Goal: Task Accomplishment & Management: Use online tool/utility

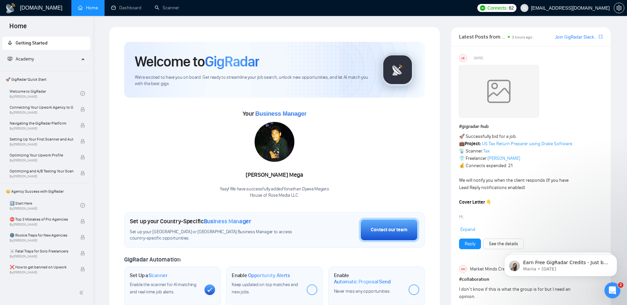
click at [86, 5] on link "Home" at bounding box center [88, 8] width 20 height 6
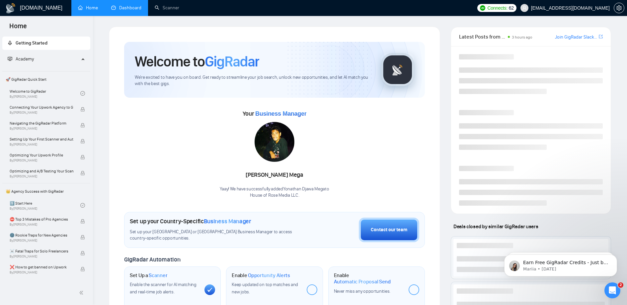
click at [116, 7] on link "Dashboard" at bounding box center [126, 8] width 30 height 6
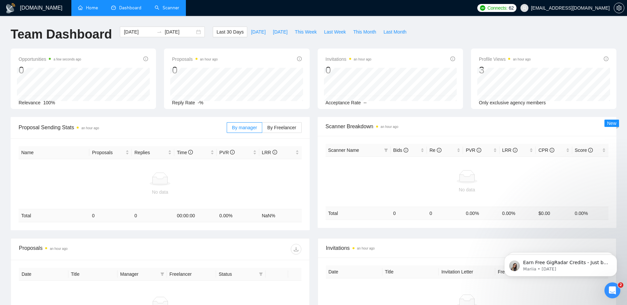
click at [159, 9] on link "Scanner" at bounding box center [167, 8] width 25 height 6
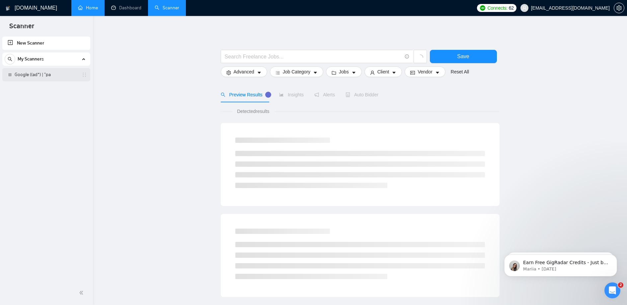
click at [45, 74] on link "Google ((ad*) | "pa" at bounding box center [46, 74] width 63 height 13
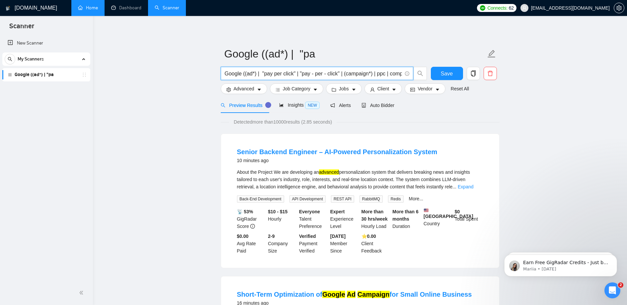
scroll to position [0, 17]
drag, startPoint x: 290, startPoint y: 74, endPoint x: 408, endPoint y: 83, distance: 118.2
click at [408, 83] on form "Google ((ad*) | "pa Google ((ad*) | "pay per click" | "pay - per - click" | (ca…" at bounding box center [360, 70] width 279 height 54
click at [340, 75] on input "Google ((ad*) | "pay per click" | "pay - per - click" | (campaign*) | ppc | com…" at bounding box center [313, 73] width 177 height 8
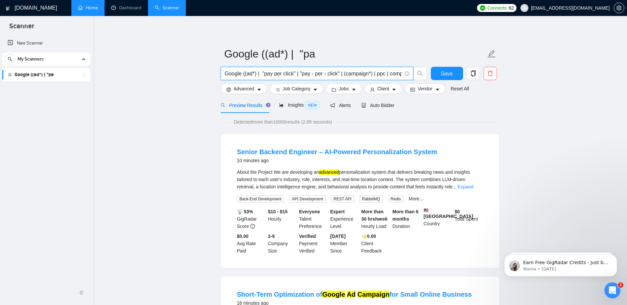
click at [261, 107] on span "Preview Results" at bounding box center [245, 105] width 48 height 5
click at [311, 106] on span "NEW" at bounding box center [312, 105] width 15 height 7
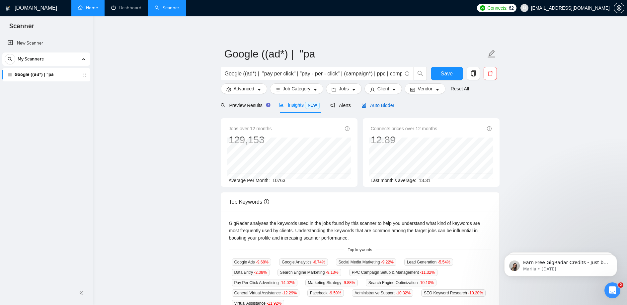
drag, startPoint x: 382, startPoint y: 105, endPoint x: 392, endPoint y: 118, distance: 16.5
click at [382, 105] on span "Auto Bidder" at bounding box center [377, 105] width 33 height 5
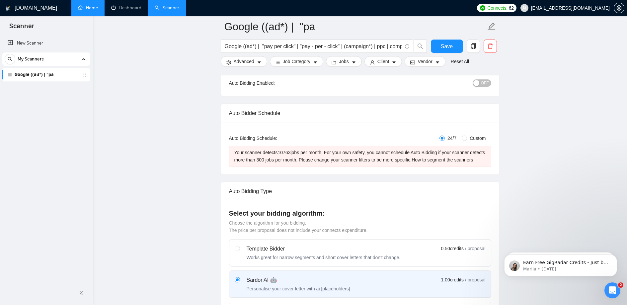
scroll to position [75, 0]
click at [463, 138] on input "Custom" at bounding box center [463, 137] width 5 height 5
radio input "true"
radio input "false"
checkbox input "true"
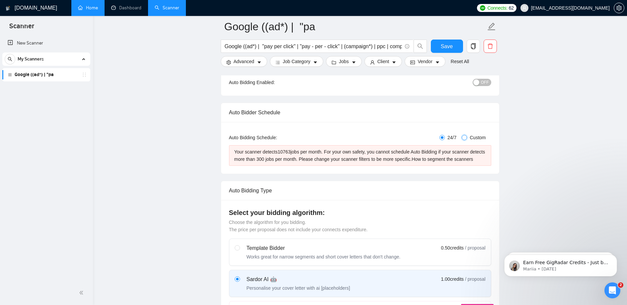
checkbox input "true"
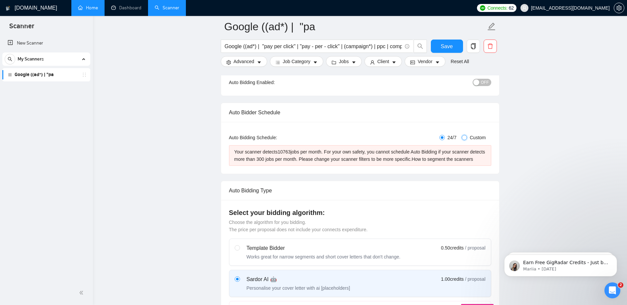
checkbox input "true"
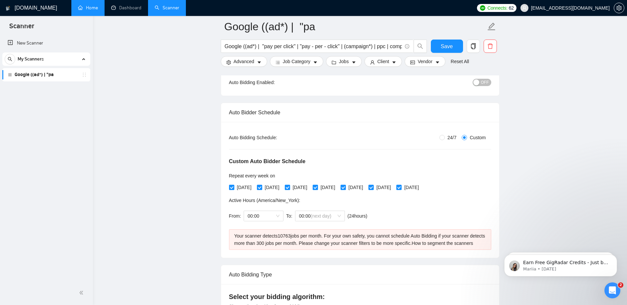
click at [448, 138] on span "24/7" at bounding box center [452, 137] width 14 height 7
click at [445, 138] on input "24/7" at bounding box center [441, 137] width 5 height 5
radio input "true"
radio input "false"
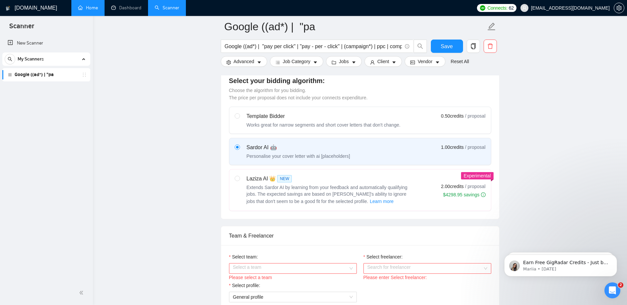
scroll to position [172, 0]
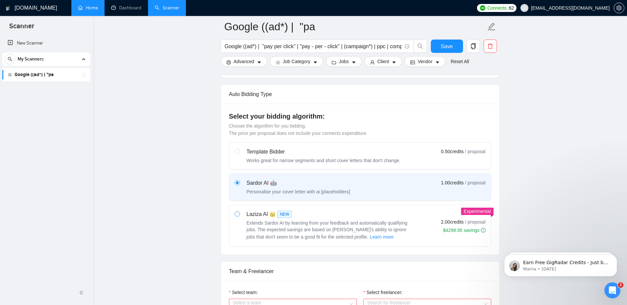
click at [236, 216] on span at bounding box center [237, 213] width 5 height 5
click at [236, 216] on input "radio" at bounding box center [237, 213] width 5 height 5
radio input "true"
radio input "false"
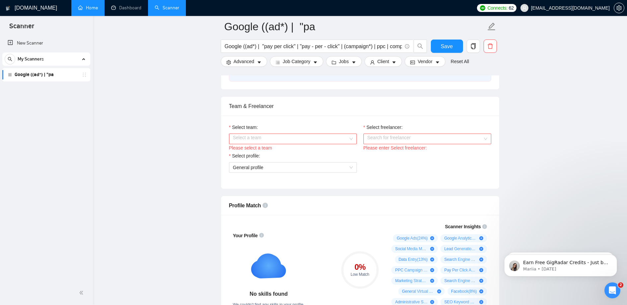
scroll to position [342, 0]
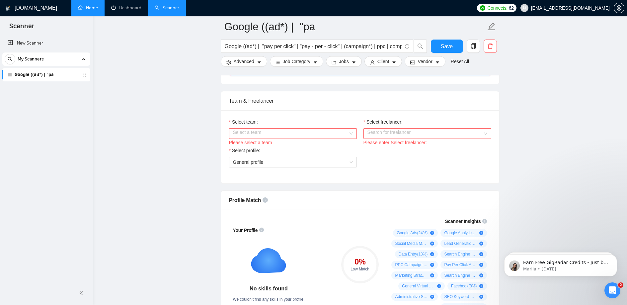
click at [330, 138] on input "Select team:" at bounding box center [290, 133] width 115 height 10
click at [304, 164] on div "House of Rose Media LLC" at bounding box center [293, 164] width 120 height 7
click at [387, 138] on input "Select freelancer:" at bounding box center [424, 133] width 115 height 10
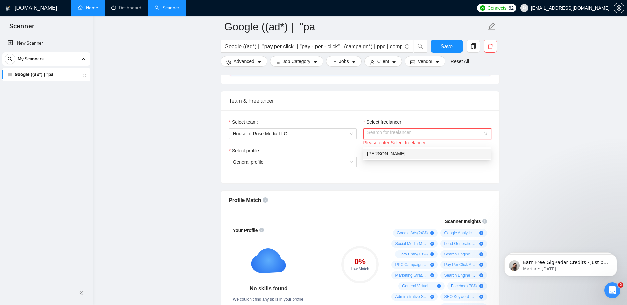
click at [409, 152] on div "Aaron Kennen" at bounding box center [427, 153] width 120 height 7
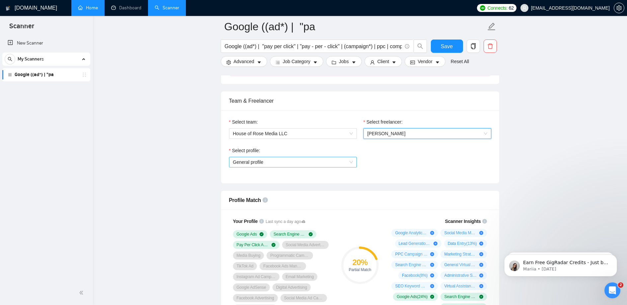
click at [352, 167] on span "General profile" at bounding box center [293, 162] width 120 height 10
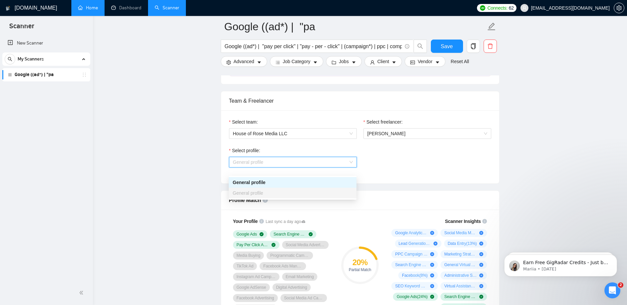
click at [309, 183] on div "General profile" at bounding box center [293, 181] width 120 height 7
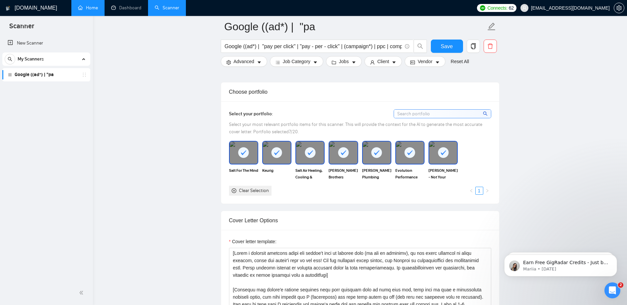
scroll to position [592, 0]
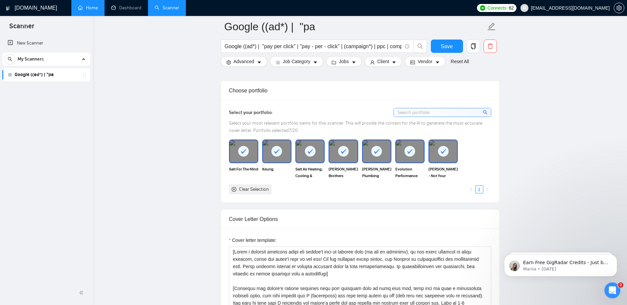
click at [243, 156] on rect at bounding box center [243, 151] width 11 height 11
click at [409, 154] on icon at bounding box center [409, 151] width 5 height 5
click at [443, 156] on rect at bounding box center [443, 151] width 11 height 11
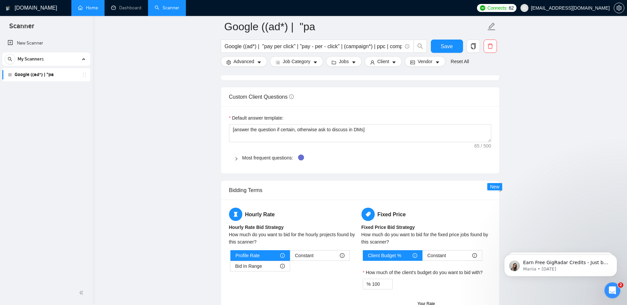
scroll to position [929, 0]
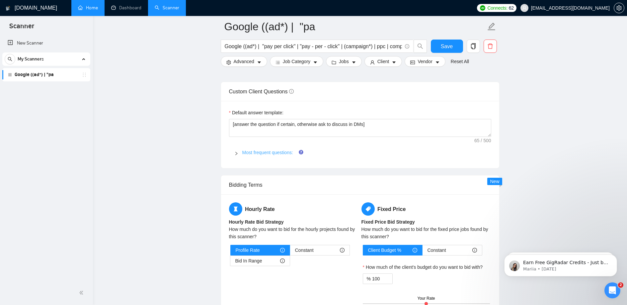
click at [276, 155] on link "Most frequent questions:" at bounding box center [267, 152] width 51 height 5
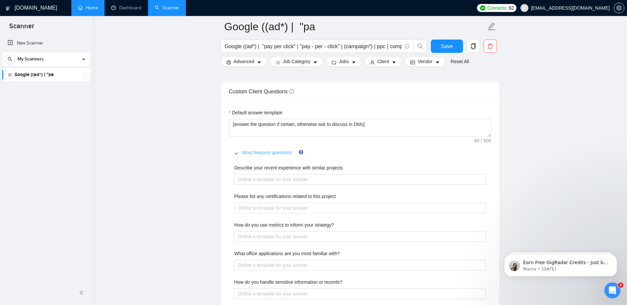
click at [274, 155] on link "Most frequent questions:" at bounding box center [267, 152] width 51 height 5
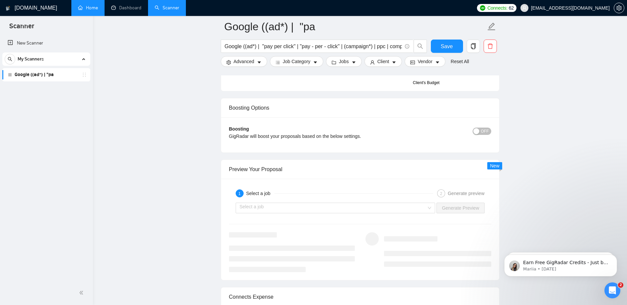
scroll to position [1155, 0]
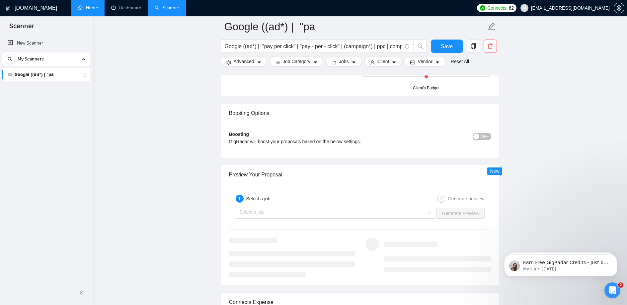
click at [481, 140] on span "OFF" at bounding box center [485, 136] width 8 height 7
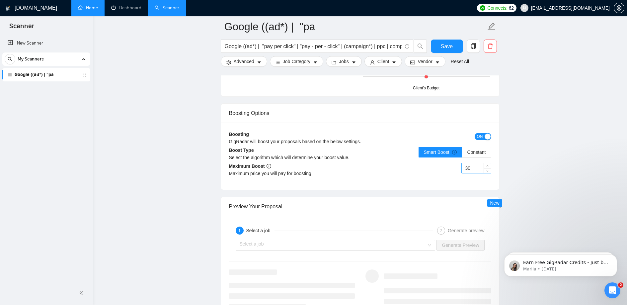
click at [475, 172] on input "30" at bounding box center [475, 168] width 29 height 10
type input "15"
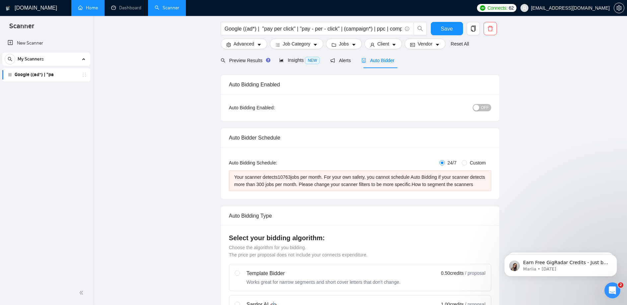
scroll to position [0, 0]
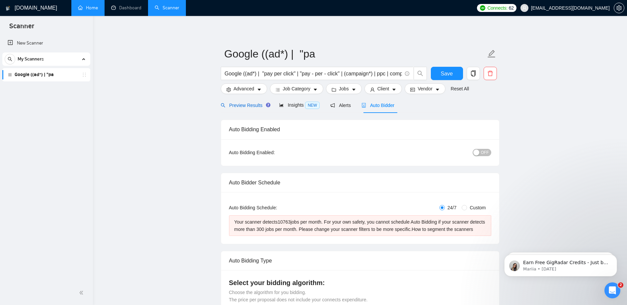
drag, startPoint x: 252, startPoint y: 106, endPoint x: 274, endPoint y: 105, distance: 21.6
click at [252, 106] on span "Preview Results" at bounding box center [245, 105] width 48 height 5
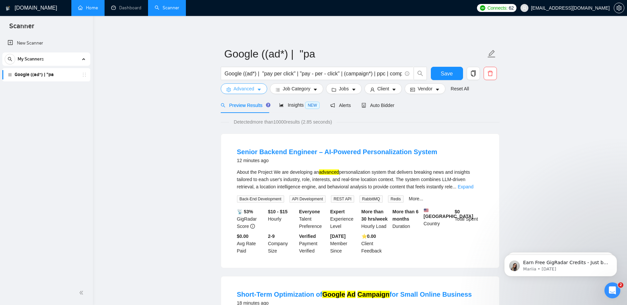
click at [250, 86] on span "Advanced" at bounding box center [244, 88] width 21 height 7
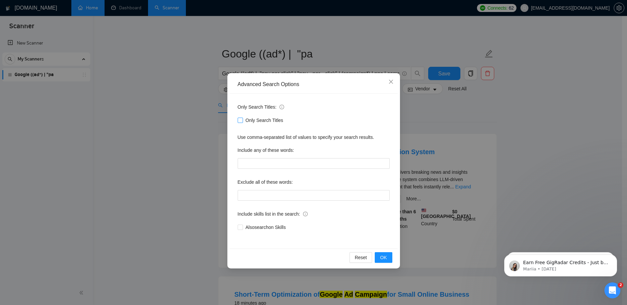
click at [240, 121] on input "Only Search Titles" at bounding box center [240, 119] width 5 height 5
click at [241, 122] on input "Only Search Titles" at bounding box center [240, 119] width 5 height 5
checkbox input "false"
click at [308, 193] on input "text" at bounding box center [314, 195] width 152 height 11
click at [391, 84] on icon "close" at bounding box center [390, 81] width 5 height 5
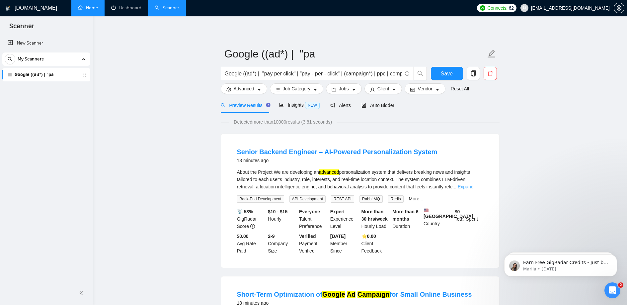
click at [473, 186] on link "Expand" at bounding box center [465, 186] width 16 height 5
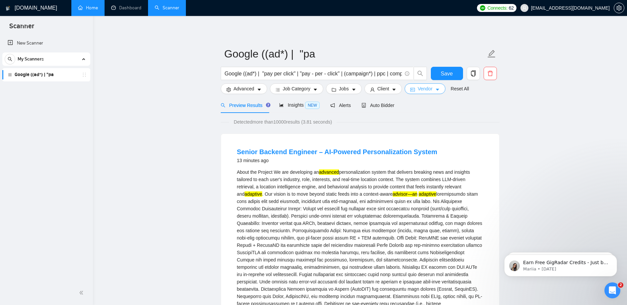
click at [432, 91] on span "Vendor" at bounding box center [424, 88] width 15 height 7
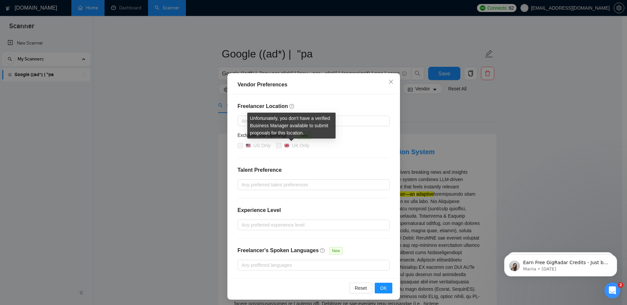
scroll to position [3, 0]
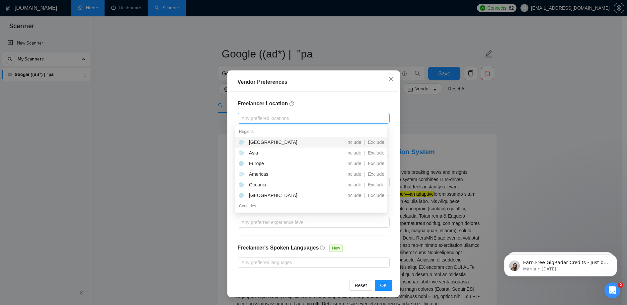
click at [278, 117] on div at bounding box center [310, 118] width 142 height 8
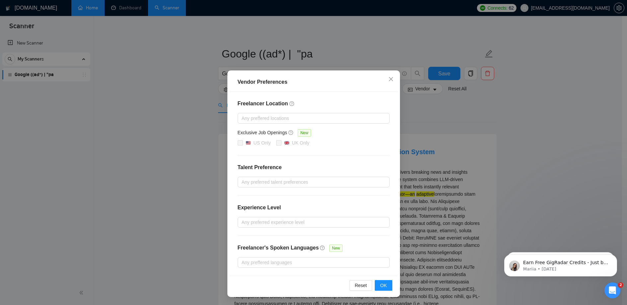
click at [312, 95] on div "Freelancer Location Any preffered locations Exclusive Job Openings New US Only …" at bounding box center [314, 184] width 168 height 184
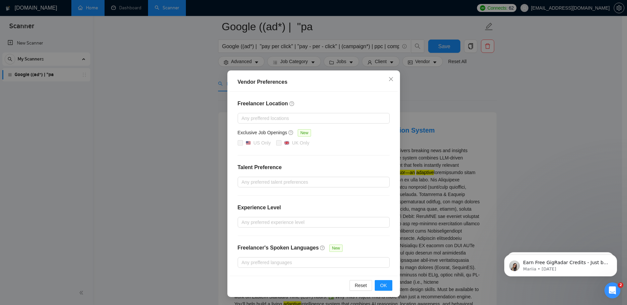
scroll to position [35, 0]
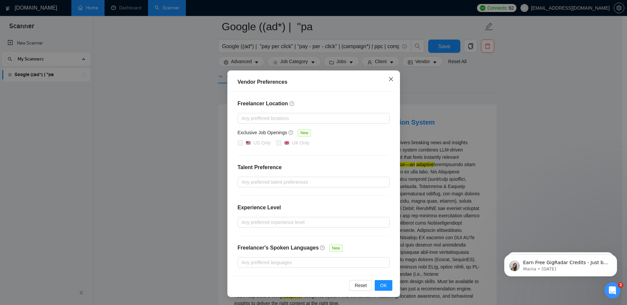
click at [384, 84] on span "Close" at bounding box center [391, 79] width 18 height 18
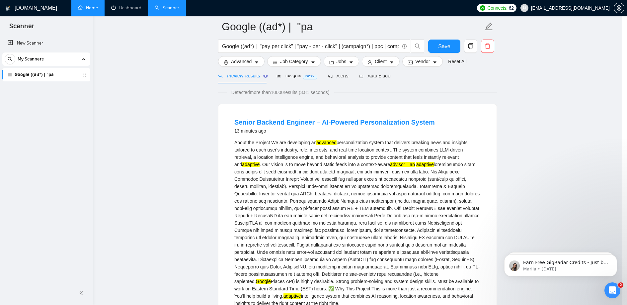
scroll to position [0, 0]
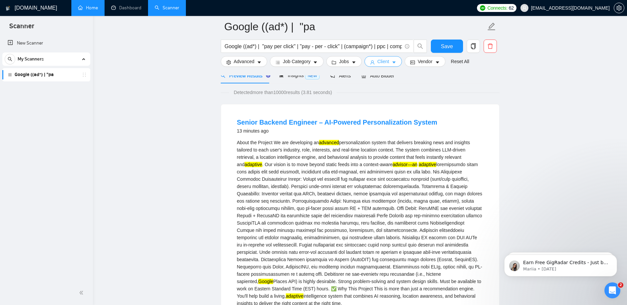
click at [385, 64] on span "Client" at bounding box center [383, 61] width 12 height 7
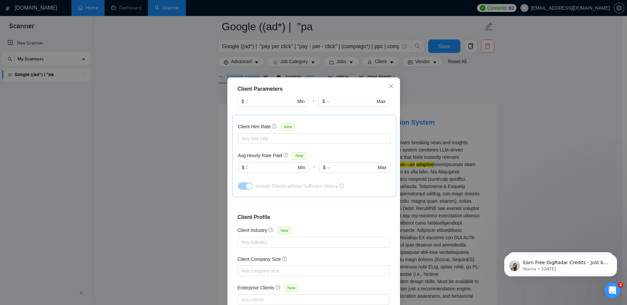
scroll to position [201, 0]
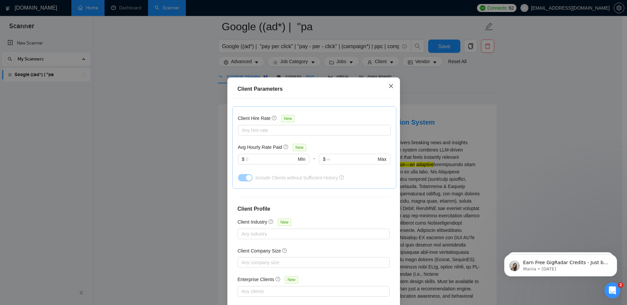
click at [388, 89] on span "Close" at bounding box center [391, 86] width 18 height 18
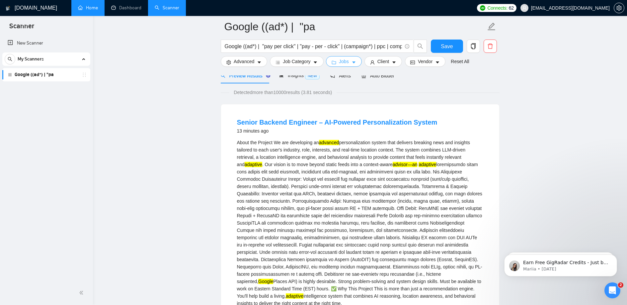
click at [356, 63] on icon "caret-down" at bounding box center [353, 62] width 5 height 5
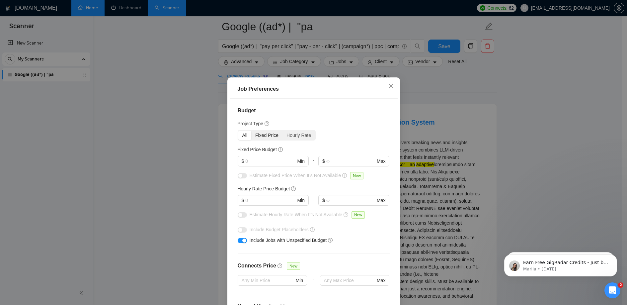
click at [266, 133] on div "Fixed Price" at bounding box center [266, 134] width 31 height 9
click at [251, 130] on input "Fixed Price" at bounding box center [251, 130] width 0 height 0
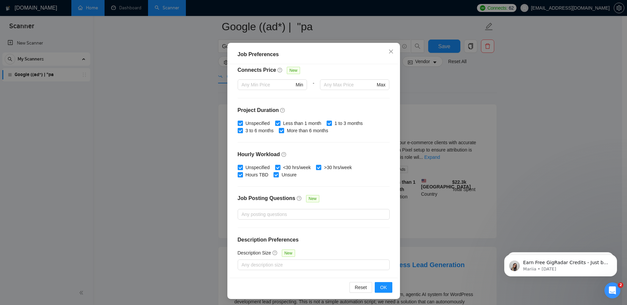
scroll to position [36, 0]
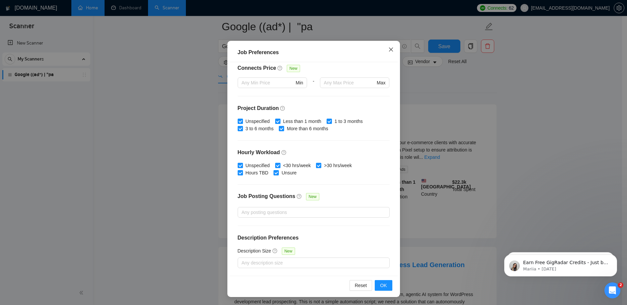
click at [390, 54] on span "Close" at bounding box center [391, 50] width 18 height 18
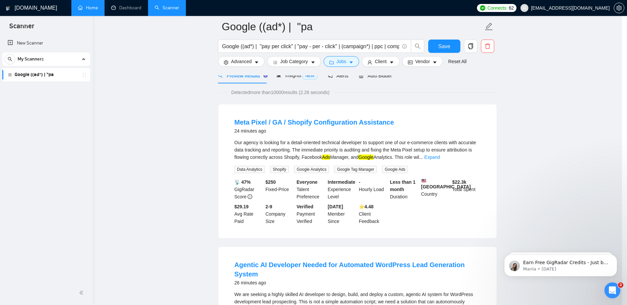
scroll to position [0, 0]
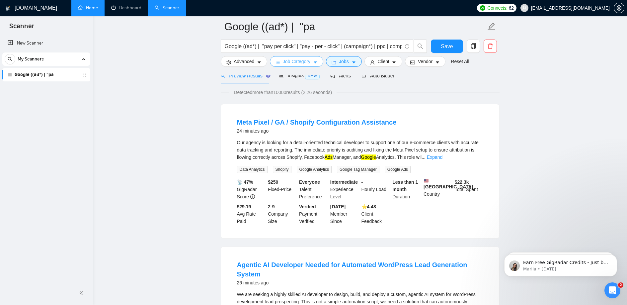
click at [317, 62] on icon "caret-down" at bounding box center [314, 63] width 3 height 2
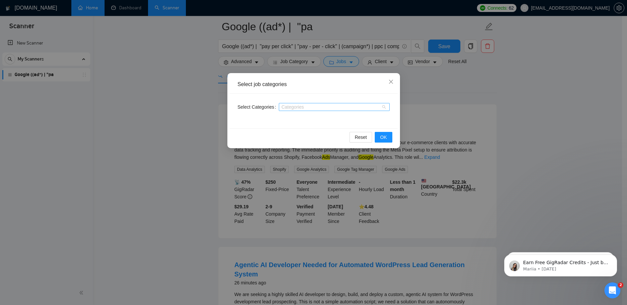
click at [348, 104] on div at bounding box center [330, 106] width 101 height 5
click at [391, 80] on icon "close" at bounding box center [390, 81] width 5 height 5
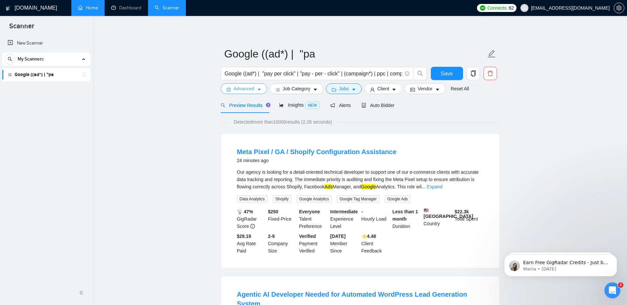
click at [252, 88] on span "Advanced" at bounding box center [244, 88] width 21 height 7
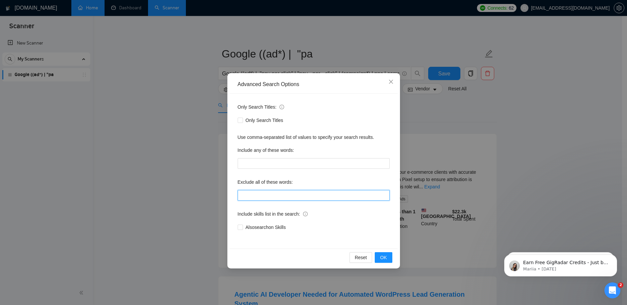
click at [295, 192] on input "text" at bounding box center [314, 195] width 152 height 11
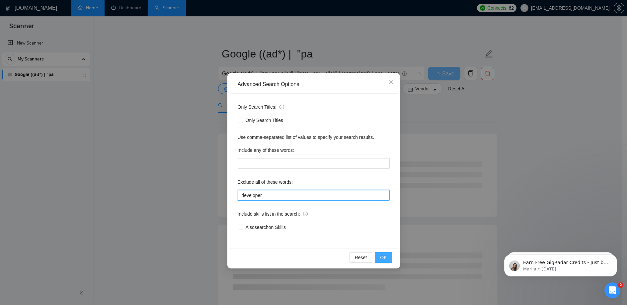
type input "developer"
click at [383, 252] on button "OK" at bounding box center [383, 257] width 17 height 11
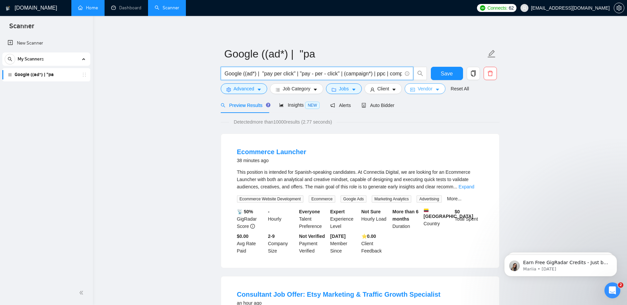
scroll to position [0, 17]
drag, startPoint x: 305, startPoint y: 72, endPoint x: 408, endPoint y: 86, distance: 104.2
click at [408, 86] on form "Google ((ad*) | "pa Google ((ad*) | "pay per click" | "pay - per - click" | (ca…" at bounding box center [360, 70] width 279 height 54
click at [334, 73] on input "Google ((ad*) | "pay per click" | "pay - per - click" | (campaign*) | ppc | com…" at bounding box center [313, 73] width 177 height 8
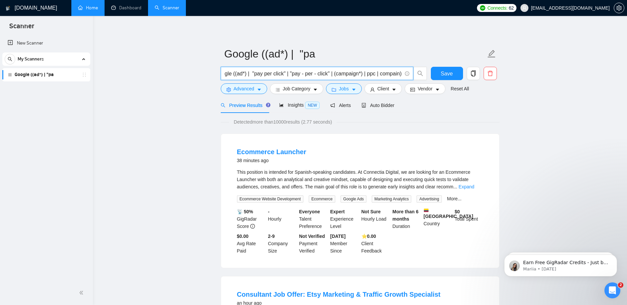
click at [334, 73] on input "Google ((ad*) | "pay per click" | "pay - per - click" | (campaign*) | ppc | com…" at bounding box center [313, 73] width 177 height 8
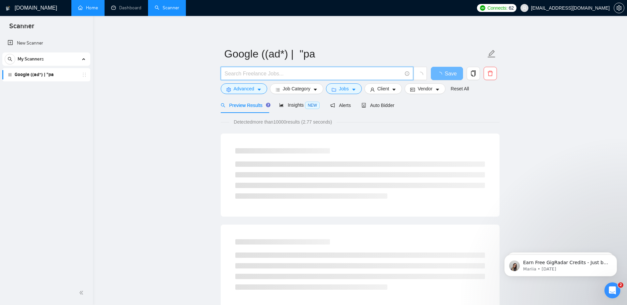
paste input "google (ad | ads | (advert*) | adwords | "ad words" | campaign | compain | ppc …"
type input "google (ad | ads | (advert*) | adwords | "ad words" | campaign | compain | ppc …"
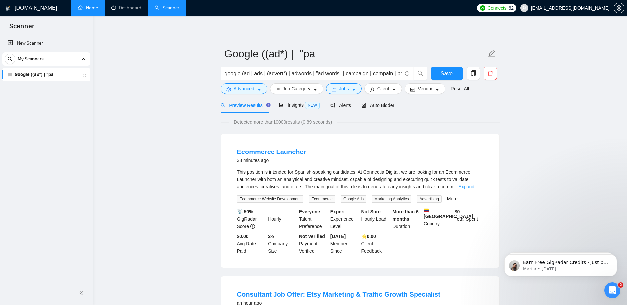
click at [474, 187] on link "Expand" at bounding box center [466, 186] width 16 height 5
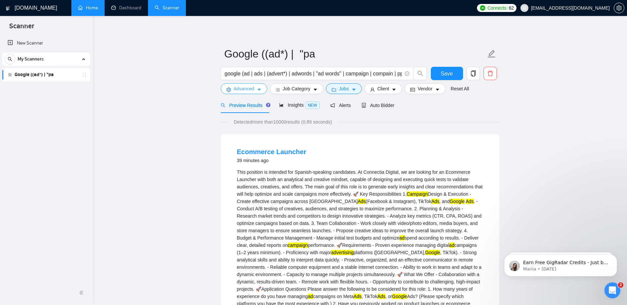
click at [255, 91] on button "Advanced" at bounding box center [244, 88] width 46 height 11
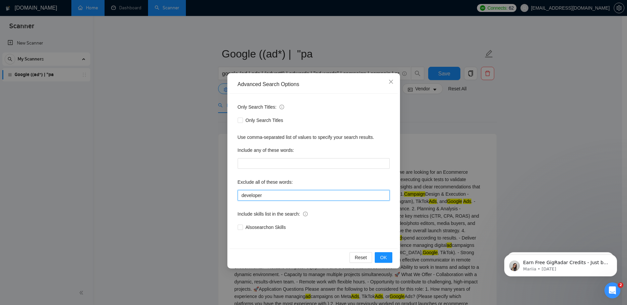
click at [276, 192] on input "developer" at bounding box center [314, 195] width 152 height 11
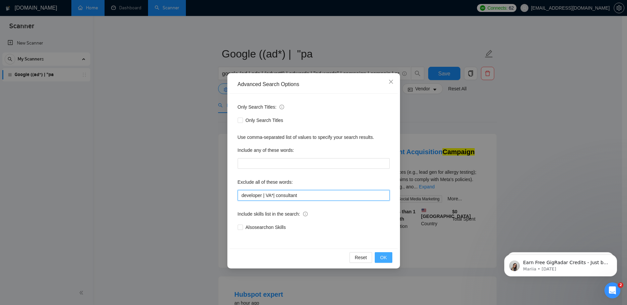
type input "developer | VA*| consultant"
click at [387, 256] on button "OK" at bounding box center [383, 257] width 17 height 11
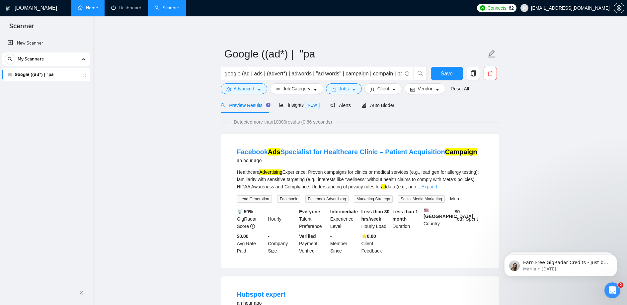
click at [437, 186] on link "Expand" at bounding box center [429, 186] width 16 height 5
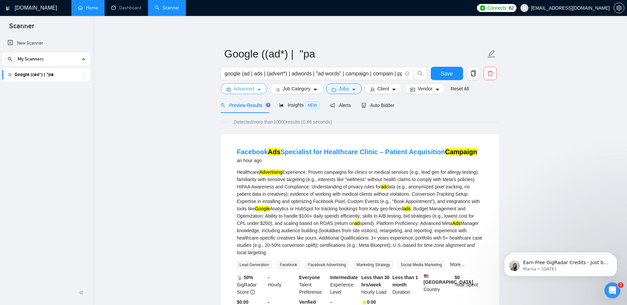
click at [255, 88] on button "Advanced" at bounding box center [244, 88] width 46 height 11
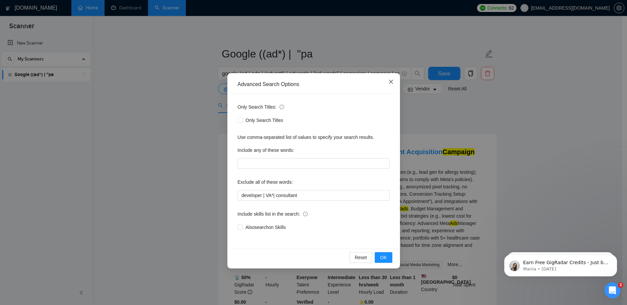
click at [392, 84] on icon "close" at bounding box center [390, 81] width 5 height 5
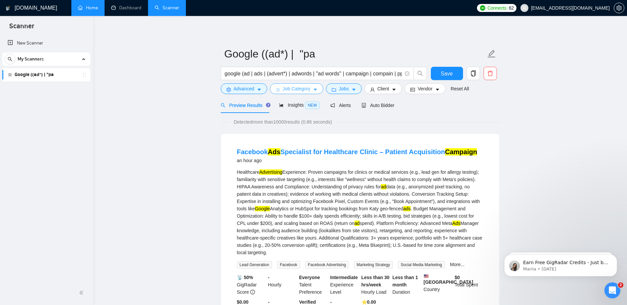
click at [297, 89] on span "Job Category" at bounding box center [297, 88] width 28 height 7
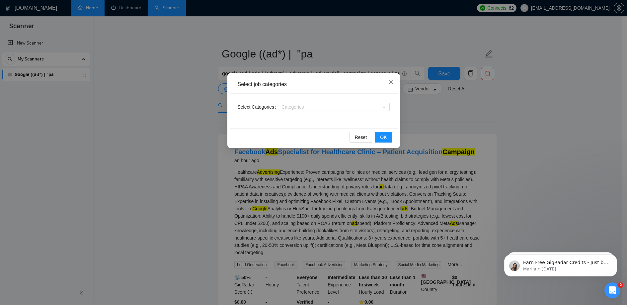
click at [389, 85] on span "Close" at bounding box center [391, 82] width 18 height 18
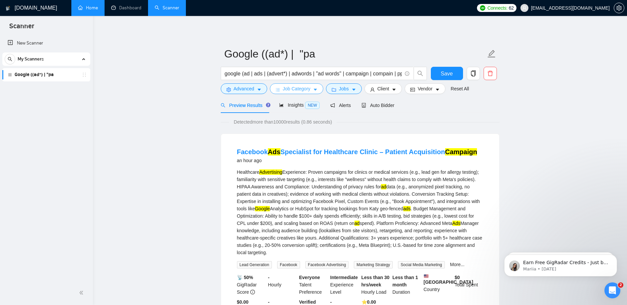
click at [307, 90] on span "Job Category" at bounding box center [297, 88] width 28 height 7
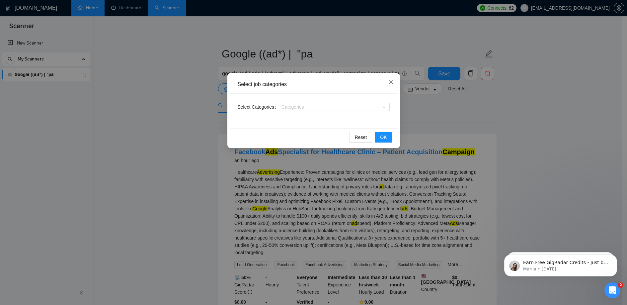
click at [390, 82] on icon "close" at bounding box center [390, 82] width 4 height 4
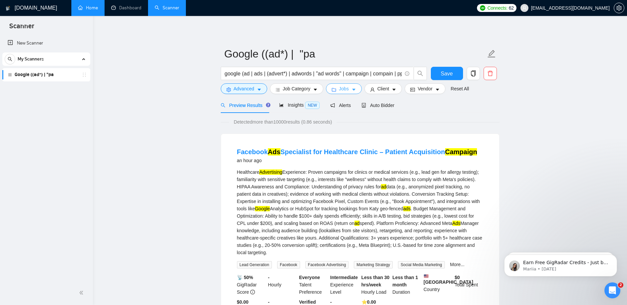
click at [355, 90] on icon "caret-down" at bounding box center [353, 90] width 3 height 2
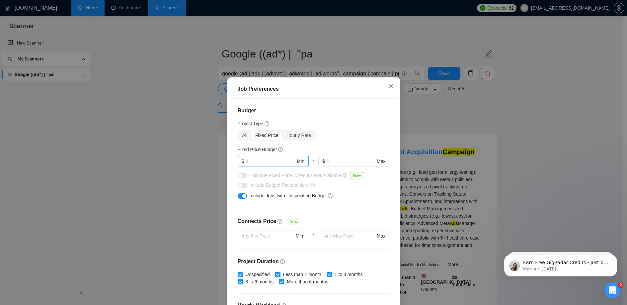
click at [275, 161] on input "text" at bounding box center [270, 160] width 50 height 7
type input "1000"
click at [350, 109] on h4 "Budget" at bounding box center [314, 110] width 152 height 8
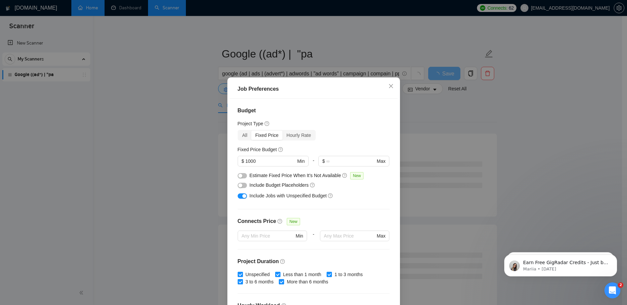
click at [241, 176] on button "button" at bounding box center [242, 175] width 9 height 5
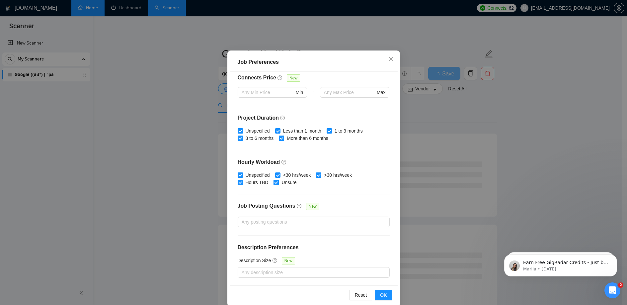
scroll to position [36, 0]
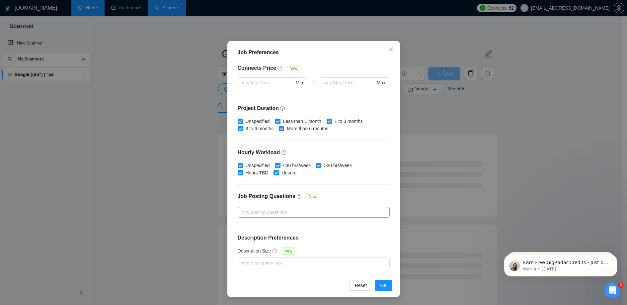
click at [319, 214] on div at bounding box center [310, 212] width 142 height 8
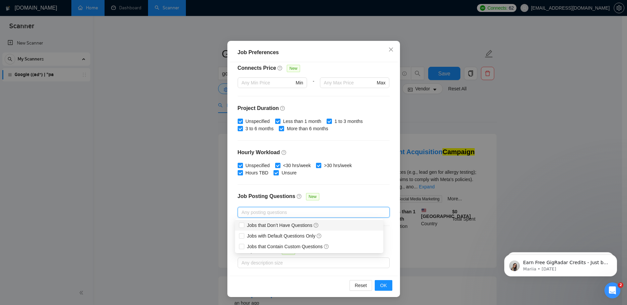
click at [333, 191] on div "Budget Project Type All Fixed Price Hourly Rate Fixed Price Budget $ 1000 Min -…" at bounding box center [314, 168] width 168 height 213
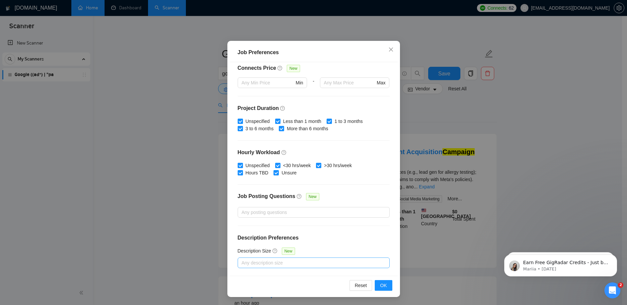
click at [336, 262] on div at bounding box center [310, 262] width 142 height 8
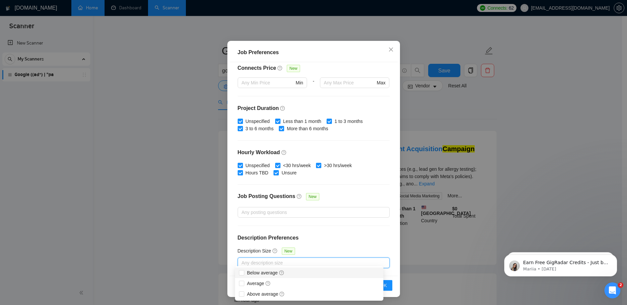
scroll to position [4, 0]
click at [335, 224] on div "Budget Project Type All Fixed Price Hourly Rate Fixed Price Budget $ 1000 Min -…" at bounding box center [314, 168] width 168 height 213
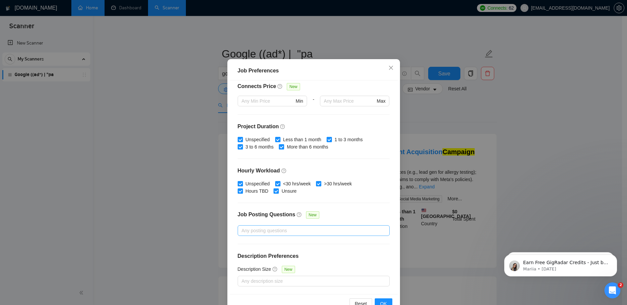
scroll to position [36, 0]
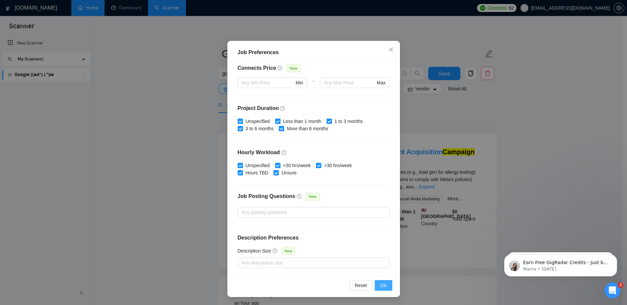
click at [384, 286] on button "OK" at bounding box center [383, 285] width 17 height 11
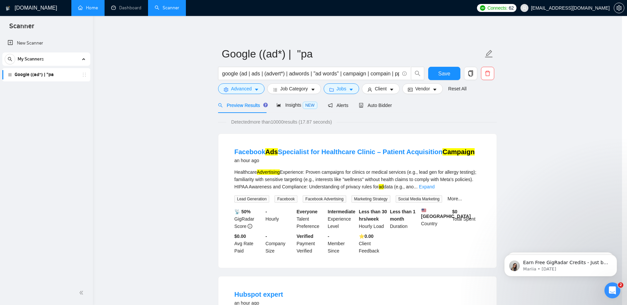
scroll to position [0, 0]
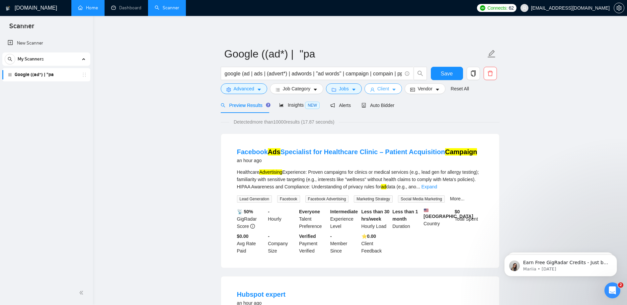
click at [395, 92] on icon "caret-down" at bounding box center [393, 89] width 5 height 5
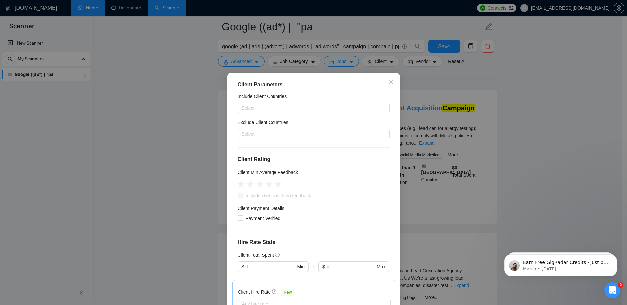
scroll to position [201, 0]
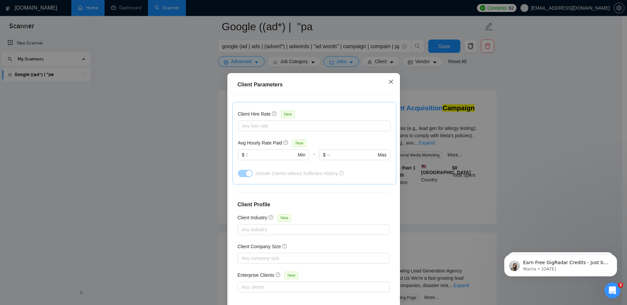
click at [388, 83] on icon "close" at bounding box center [390, 81] width 5 height 5
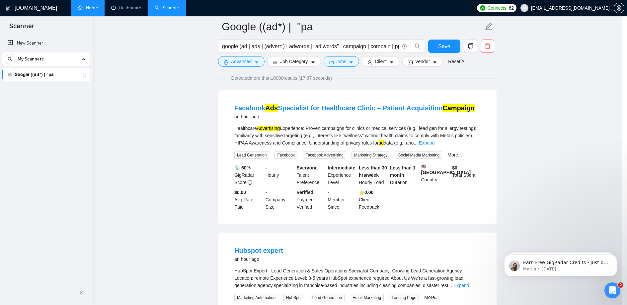
scroll to position [0, 0]
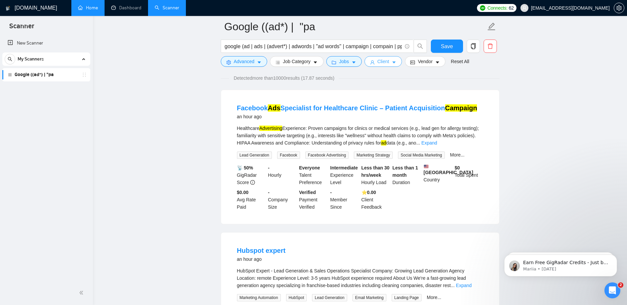
click at [393, 61] on button "Client" at bounding box center [383, 61] width 38 height 11
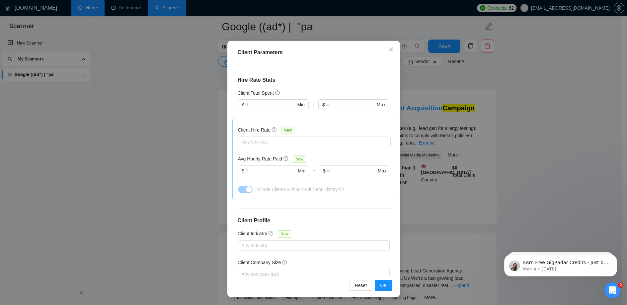
scroll to position [149, 0]
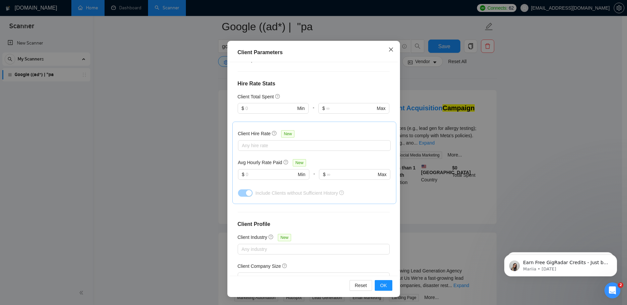
click at [390, 49] on icon "close" at bounding box center [390, 49] width 5 height 5
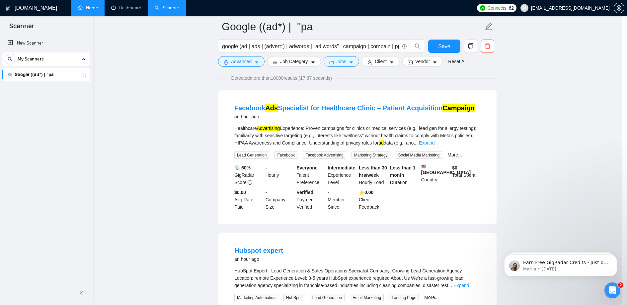
scroll to position [0, 0]
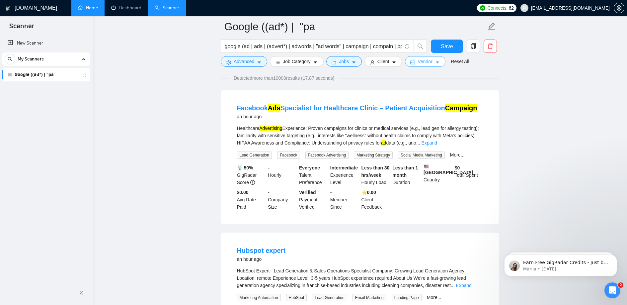
click at [420, 62] on span "Vendor" at bounding box center [424, 61] width 15 height 7
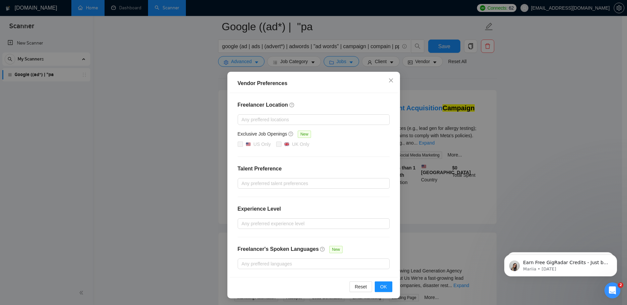
scroll to position [3, 0]
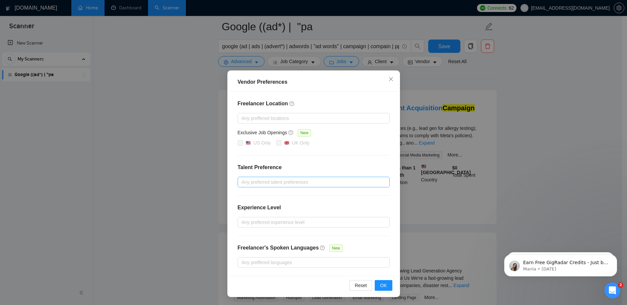
click at [312, 185] on div at bounding box center [310, 182] width 142 height 8
click at [326, 167] on h4 "Talent Preference" at bounding box center [314, 167] width 152 height 8
click at [320, 180] on div at bounding box center [310, 182] width 142 height 8
click at [325, 169] on h4 "Talent Preference" at bounding box center [314, 167] width 152 height 8
click at [320, 180] on div at bounding box center [310, 182] width 142 height 8
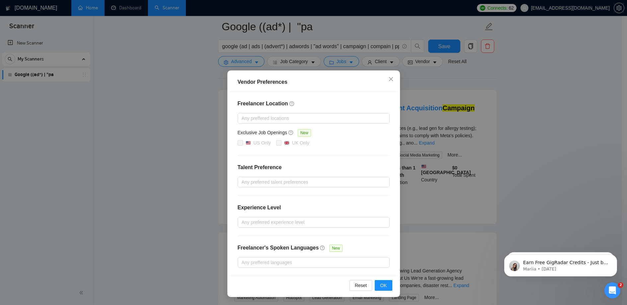
click at [326, 165] on h4 "Talent Preference" at bounding box center [314, 167] width 152 height 8
click at [314, 218] on div at bounding box center [310, 222] width 142 height 8
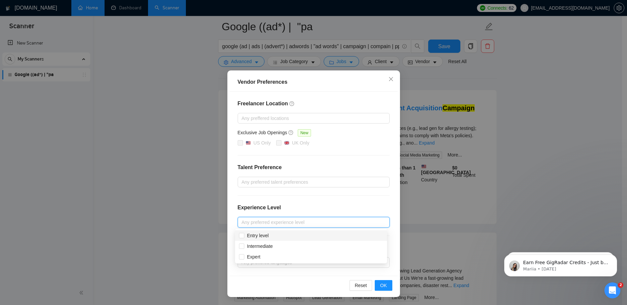
click at [316, 207] on div "Experience Level" at bounding box center [314, 209] width 152 height 13
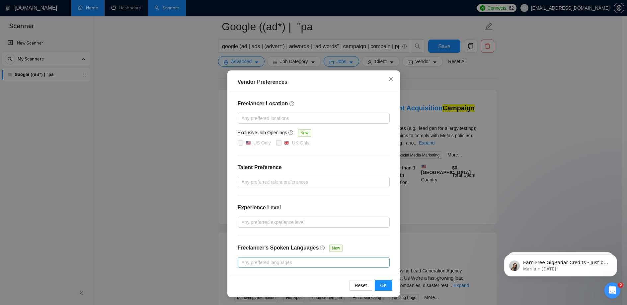
click at [328, 264] on div at bounding box center [310, 262] width 142 height 8
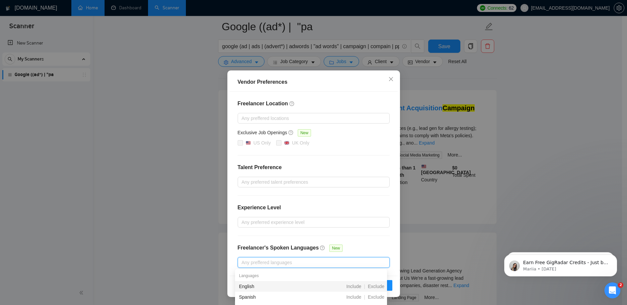
click at [351, 240] on div "Freelancer Location Any preffered locations Exclusive Job Openings New US Only …" at bounding box center [314, 184] width 168 height 184
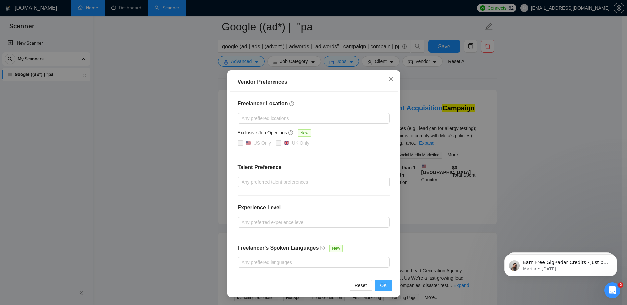
click at [385, 284] on button "OK" at bounding box center [383, 285] width 17 height 11
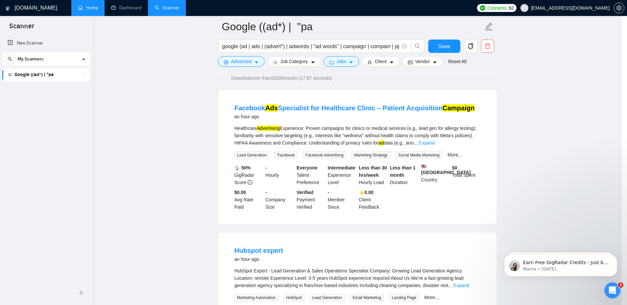
scroll to position [0, 0]
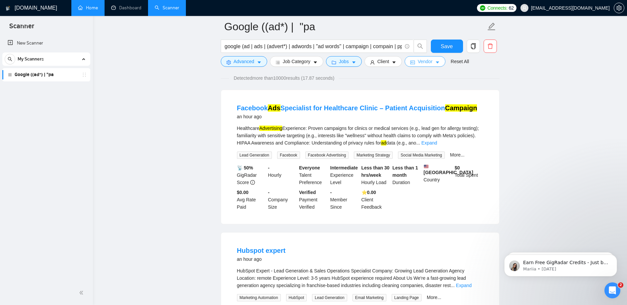
click at [439, 63] on icon "caret-down" at bounding box center [437, 62] width 5 height 5
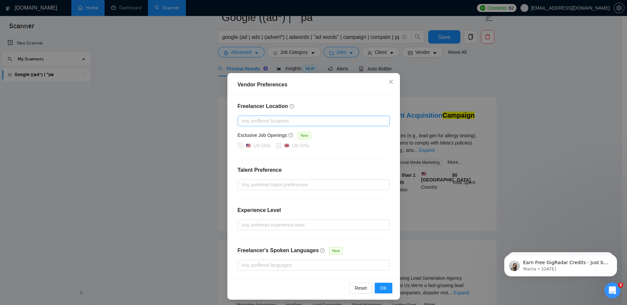
scroll to position [24, 0]
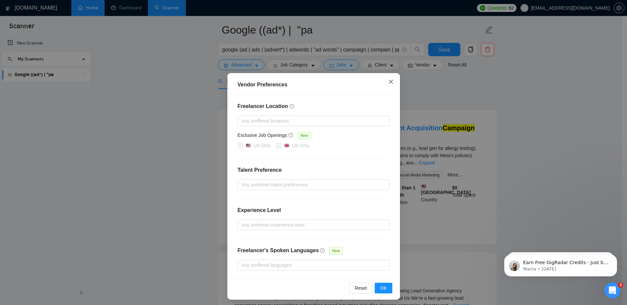
click at [390, 84] on icon "close" at bounding box center [390, 81] width 5 height 5
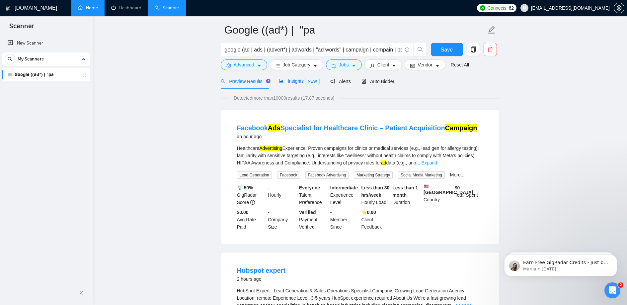
click at [299, 84] on div "Insights NEW" at bounding box center [299, 81] width 40 height 8
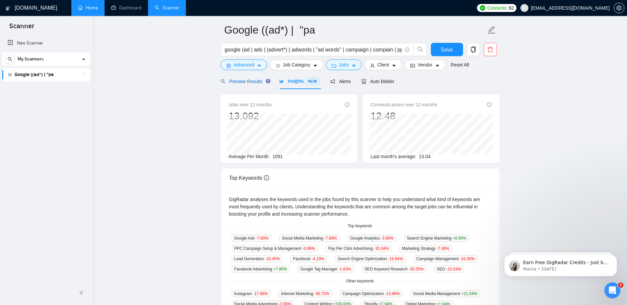
drag, startPoint x: 257, startPoint y: 78, endPoint x: 267, endPoint y: 79, distance: 10.7
click at [257, 78] on div "Preview Results" at bounding box center [245, 81] width 48 height 7
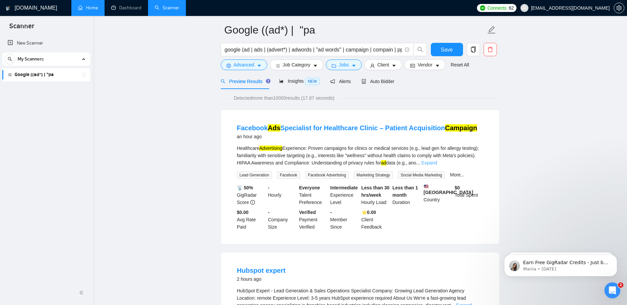
click at [437, 160] on link "Expand" at bounding box center [429, 162] width 16 height 5
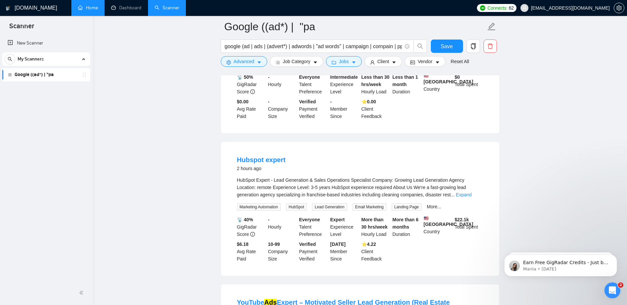
scroll to position [214, 0]
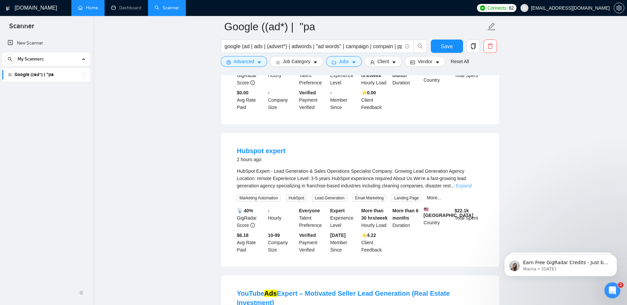
click at [469, 188] on link "Expand" at bounding box center [464, 185] width 16 height 5
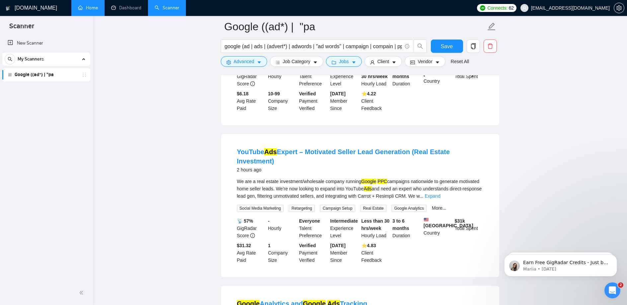
scroll to position [636, 0]
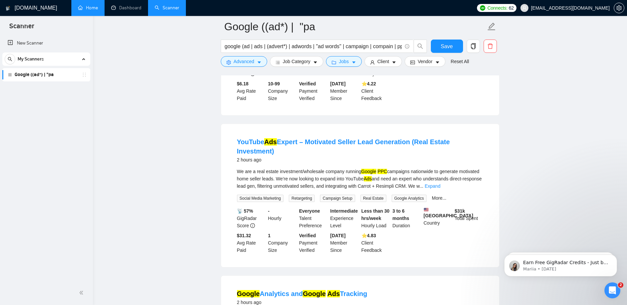
click at [440, 188] on link "Expand" at bounding box center [432, 185] width 16 height 5
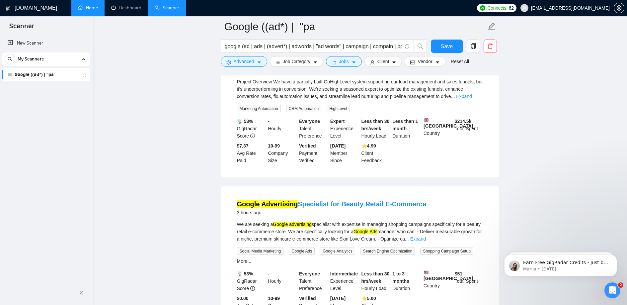
scroll to position [1699, 0]
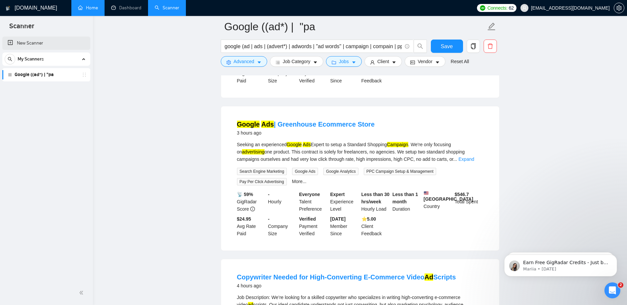
click at [36, 40] on link "New Scanner" at bounding box center [46, 42] width 77 height 13
click at [446, 44] on span "Save" at bounding box center [447, 46] width 12 height 8
click at [46, 60] on div "My Scanners" at bounding box center [46, 58] width 83 height 13
click at [45, 56] on div "My Scanners" at bounding box center [46, 58] width 83 height 13
click at [45, 44] on link "New Scanner" at bounding box center [46, 42] width 77 height 13
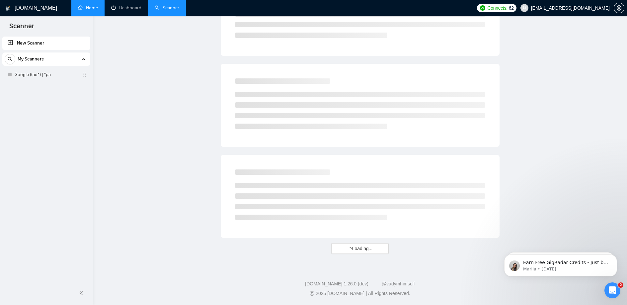
scroll to position [332, 0]
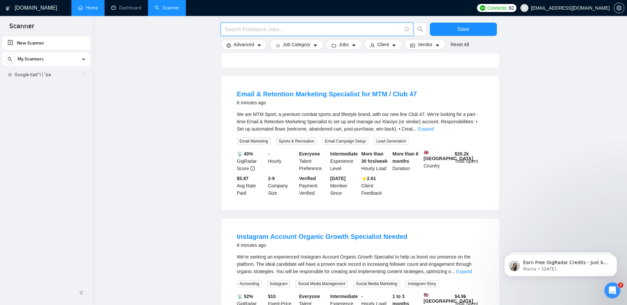
click at [256, 25] on input "text" at bounding box center [313, 29] width 177 height 8
paste input "(facebook | "face book" | FB | Meta | Instagram | IG) (campaign | compain | ad …"
type input "(facebook | "face book" | FB | Meta | Instagram | IG) (campaign | compain | ad …"
click at [510, 79] on main "(facebook | "face book" | FB | Meta | Instagram | IG) (campaign | compain | ad …" at bounding box center [360, 103] width 513 height 816
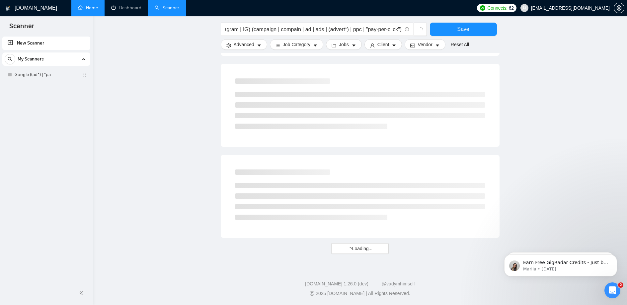
scroll to position [0, 0]
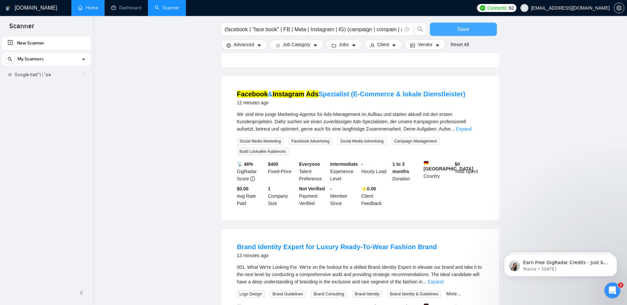
drag, startPoint x: 481, startPoint y: 29, endPoint x: 485, endPoint y: 38, distance: 10.2
click at [481, 29] on button "Save" at bounding box center [463, 29] width 67 height 13
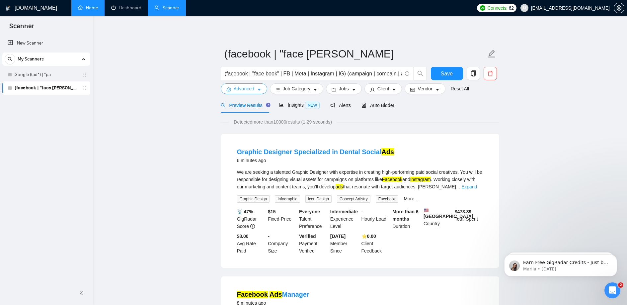
click at [254, 91] on span "Advanced" at bounding box center [244, 88] width 21 height 7
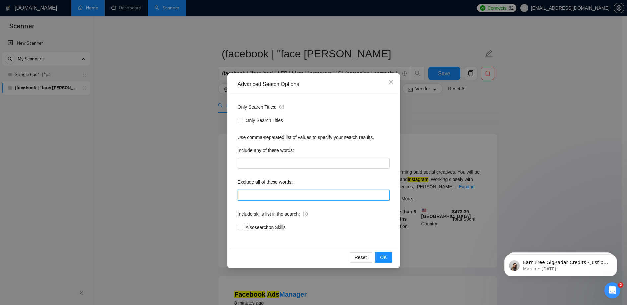
click at [273, 192] on input "text" at bounding box center [314, 195] width 152 height 11
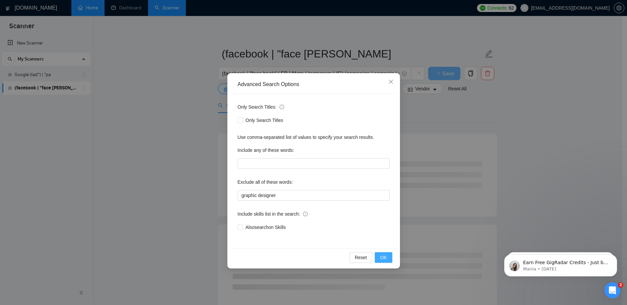
click at [382, 256] on span "OK" at bounding box center [383, 256] width 7 height 7
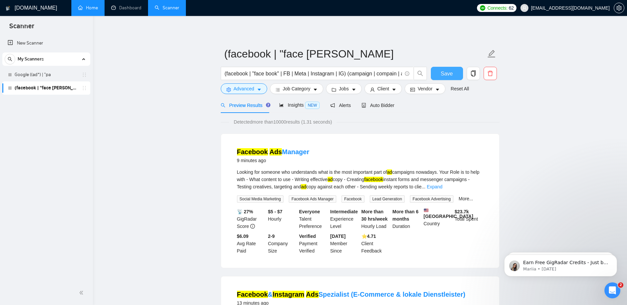
drag, startPoint x: 435, startPoint y: 74, endPoint x: 430, endPoint y: 73, distance: 5.2
click at [435, 74] on button "Save" at bounding box center [447, 73] width 32 height 13
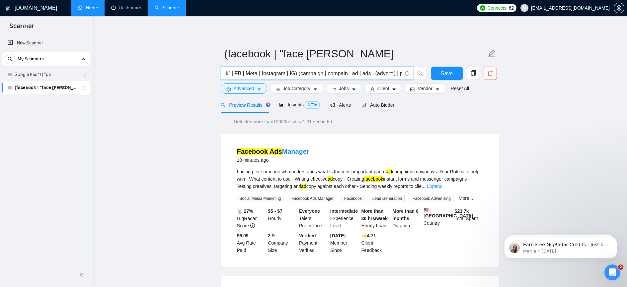
scroll to position [0, 102]
drag, startPoint x: 362, startPoint y: 74, endPoint x: 400, endPoint y: 78, distance: 38.0
click at [400, 78] on span "(facebook | "face book" | FB | Meta | Instagram | IG) (campaign | compain | ad …" at bounding box center [317, 73] width 192 height 13
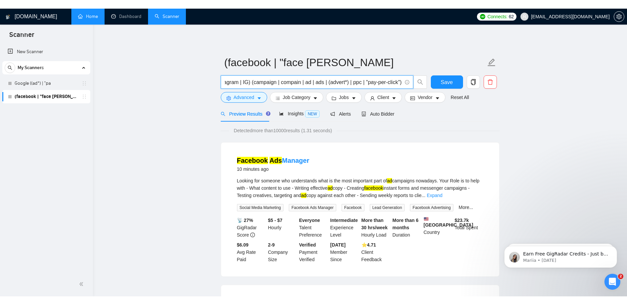
scroll to position [0, 0]
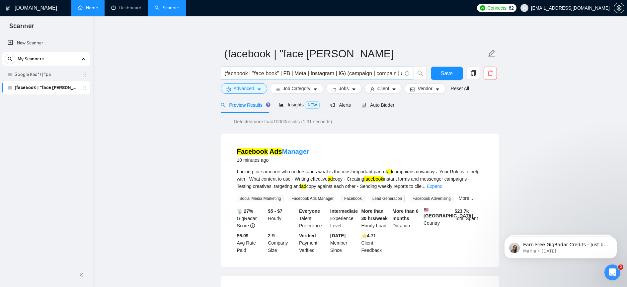
click at [400, 78] on span "(facebook | "face book" | FB | Meta | Instagram | IG) (campaign | compain | ad …" at bounding box center [317, 73] width 192 height 13
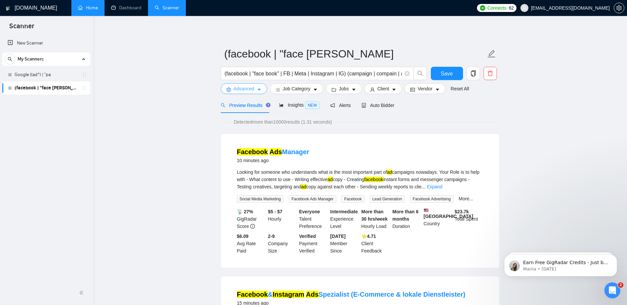
click at [252, 91] on span "Advanced" at bounding box center [244, 88] width 21 height 7
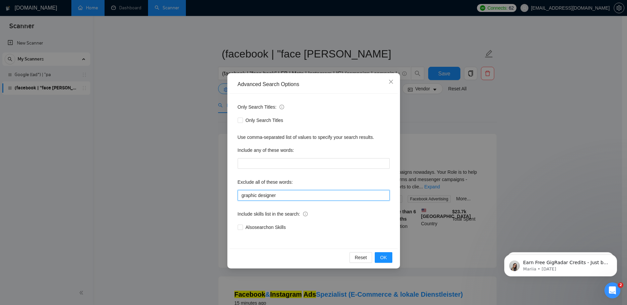
click at [286, 196] on input "graphic designer" at bounding box center [314, 195] width 152 height 11
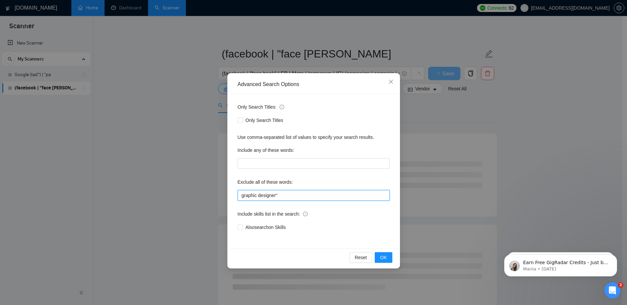
click at [240, 195] on input "graphic designer"" at bounding box center [314, 195] width 152 height 11
click at [292, 196] on input ""graphic designer"" at bounding box center [314, 195] width 152 height 11
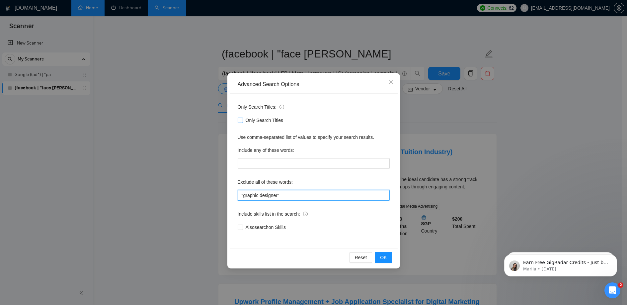
type input ""graphic designer""
click at [243, 119] on label "Only Search Titles" at bounding box center [262, 119] width 48 height 7
click at [242, 119] on input "Only Search Titles" at bounding box center [240, 119] width 5 height 5
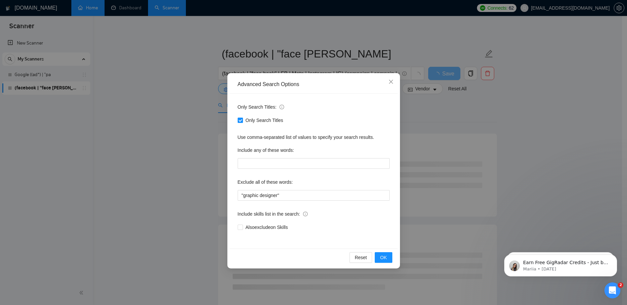
click at [239, 121] on input "Only Search Titles" at bounding box center [240, 119] width 5 height 5
checkbox input "false"
click at [382, 253] on span "OK" at bounding box center [383, 256] width 7 height 7
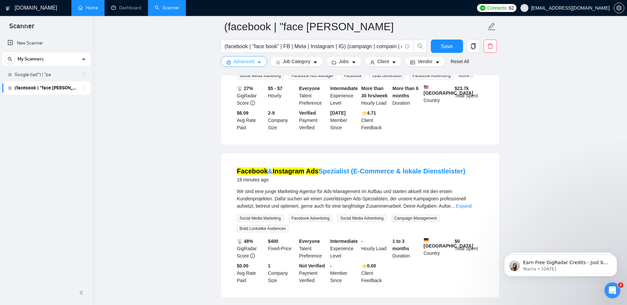
scroll to position [742, 0]
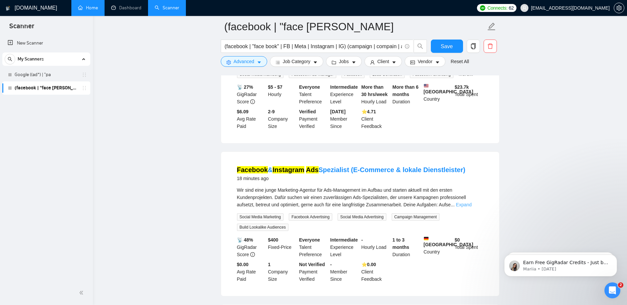
click at [471, 202] on link "Expand" at bounding box center [464, 204] width 16 height 5
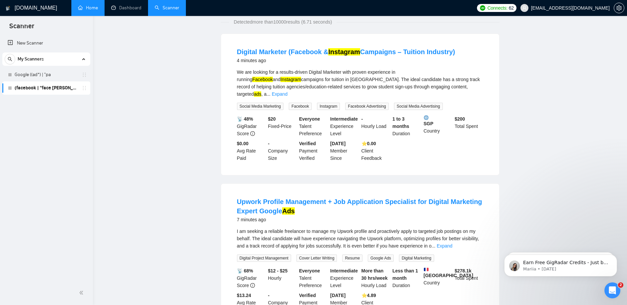
scroll to position [0, 0]
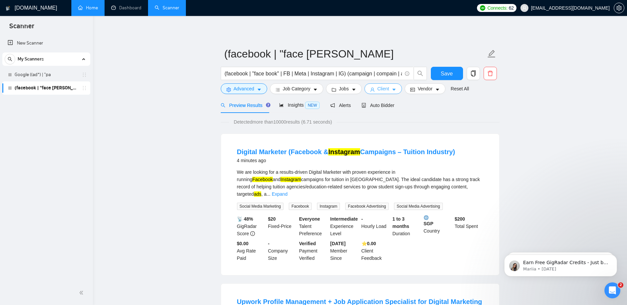
click at [377, 89] on button "Client" at bounding box center [383, 88] width 38 height 11
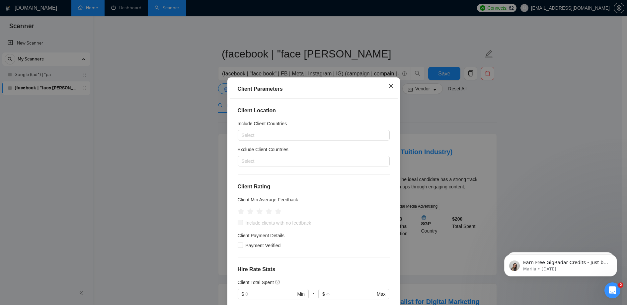
click at [388, 84] on icon "close" at bounding box center [390, 86] width 4 height 4
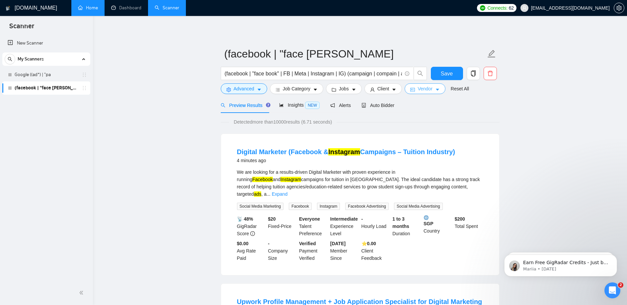
click at [425, 89] on span "Vendor" at bounding box center [424, 88] width 15 height 7
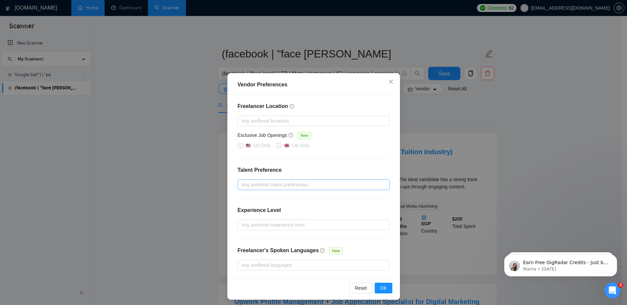
click at [313, 180] on div at bounding box center [310, 184] width 142 height 8
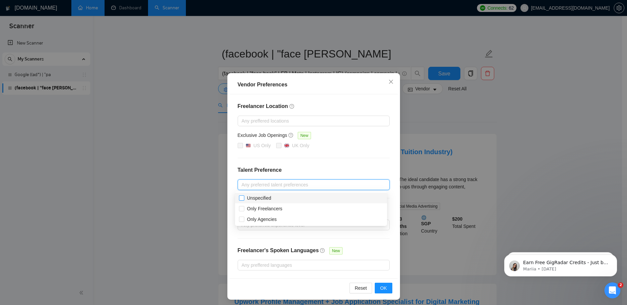
click at [270, 197] on span "Unspecified" at bounding box center [259, 197] width 24 height 5
click at [243, 197] on input "Unspecified" at bounding box center [241, 197] width 5 height 5
checkbox input "true"
click at [262, 217] on span "Only Agencies" at bounding box center [262, 218] width 30 height 5
click at [243, 217] on input "Only Agencies" at bounding box center [241, 218] width 5 height 5
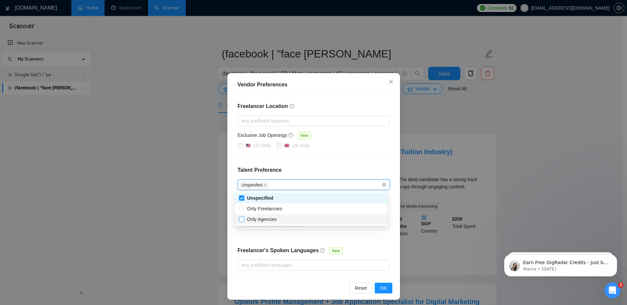
checkbox input "true"
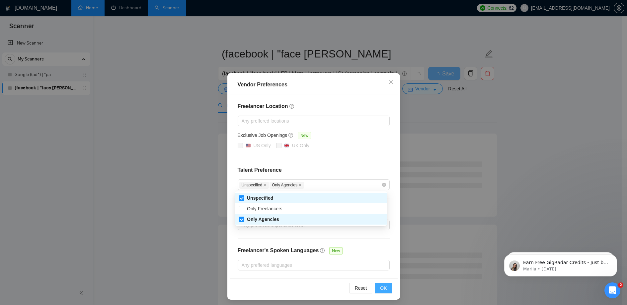
click at [383, 289] on span "OK" at bounding box center [383, 287] width 7 height 7
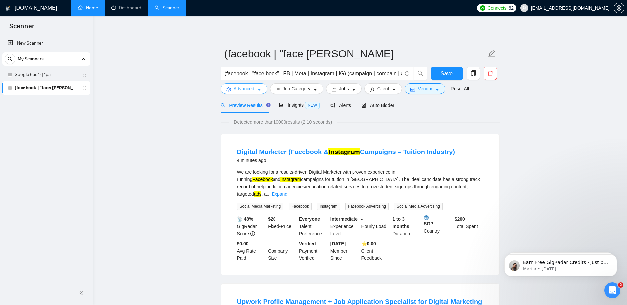
click at [248, 86] on span "Advanced" at bounding box center [244, 88] width 21 height 7
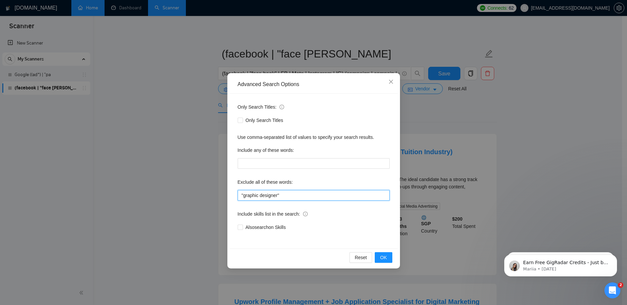
click at [306, 194] on input ""graphic designer"" at bounding box center [314, 195] width 152 height 11
drag, startPoint x: 313, startPoint y: 195, endPoint x: 283, endPoint y: 195, distance: 29.5
click at [283, 195] on input ""graphic designer" , specialist" at bounding box center [314, 195] width 152 height 11
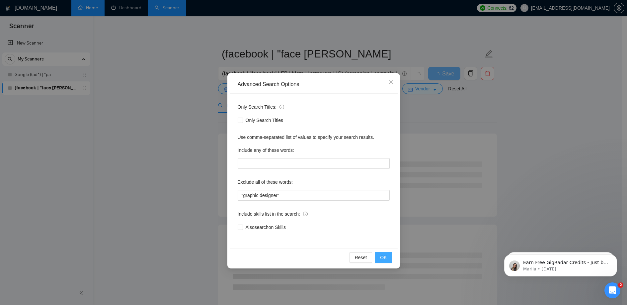
click at [381, 253] on span "OK" at bounding box center [383, 256] width 7 height 7
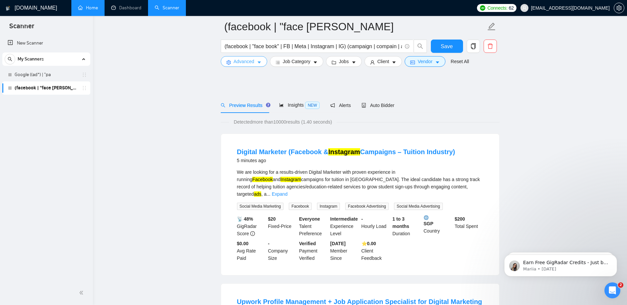
scroll to position [309, 0]
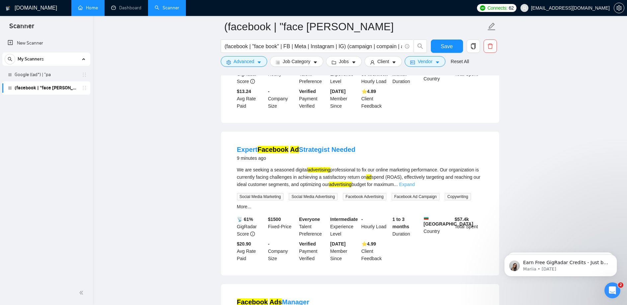
click at [414, 181] on link "Expand" at bounding box center [407, 183] width 16 height 5
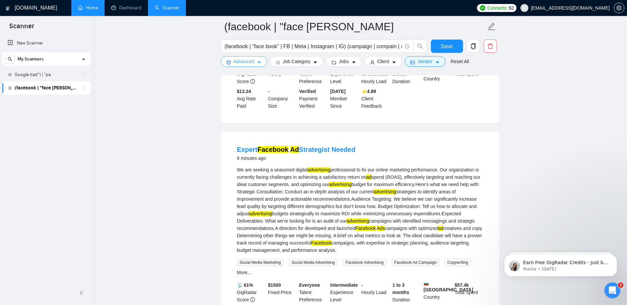
click at [260, 58] on button "Advanced" at bounding box center [244, 61] width 46 height 11
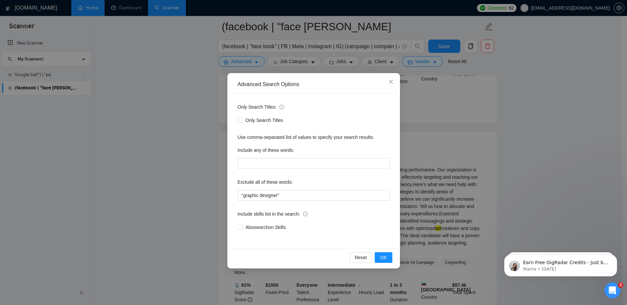
click at [305, 201] on div "Only Search Titles: Only Search Titles Use comma-separated list of values to sp…" at bounding box center [314, 171] width 168 height 155
click at [306, 194] on input ""graphic designer"" at bounding box center [314, 195] width 152 height 11
click at [295, 196] on input ""graphic designer"" at bounding box center [314, 195] width 152 height 11
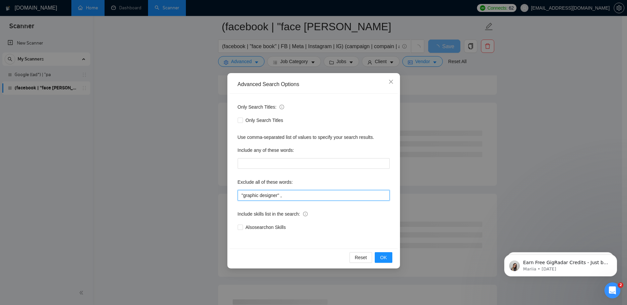
click at [290, 195] on input ""graphic designer" ," at bounding box center [314, 195] width 152 height 11
paste input "this job is not open to teams", "this job is not open to agency", "this job is …"
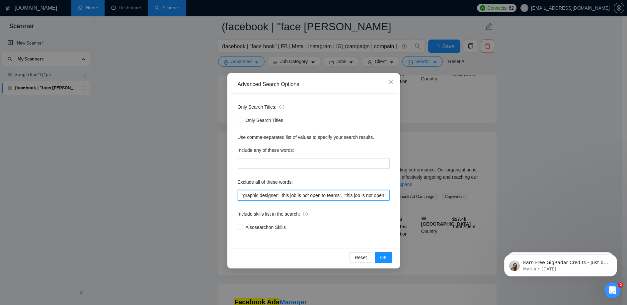
scroll to position [0, 643]
type input ""graphic designer" ,this job is not open to teams", "this job is not open to ag…"
click at [383, 255] on span "OK" at bounding box center [383, 256] width 7 height 7
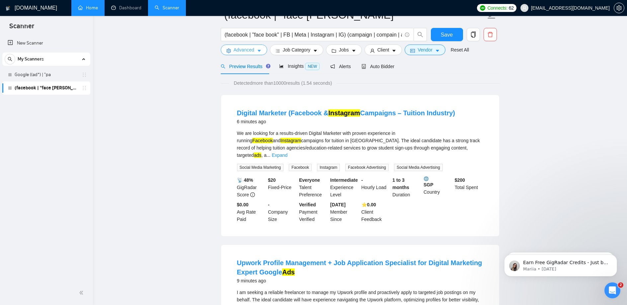
scroll to position [0, 0]
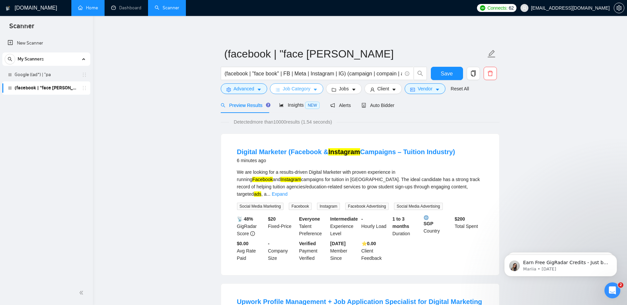
click at [294, 90] on span "Job Category" at bounding box center [297, 88] width 28 height 7
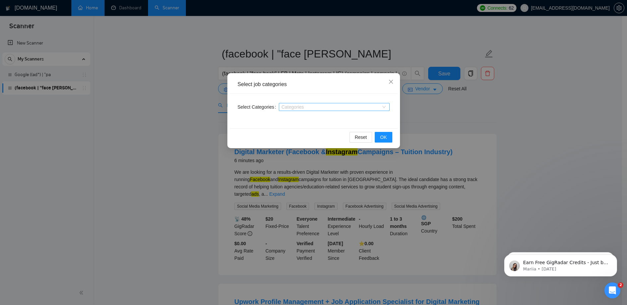
click at [331, 106] on div at bounding box center [330, 106] width 101 height 5
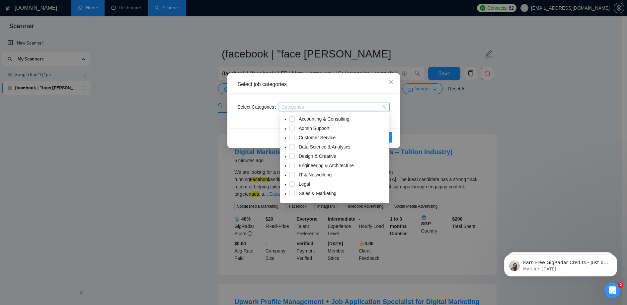
click at [372, 91] on div "Select job categories" at bounding box center [314, 84] width 168 height 18
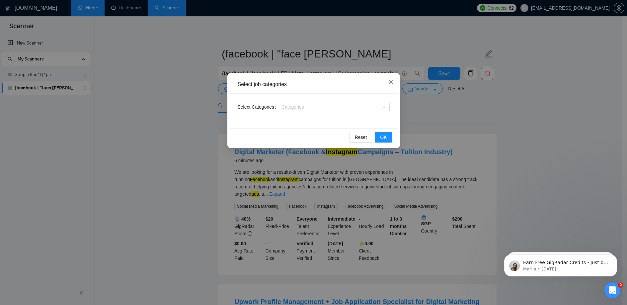
click at [390, 84] on icon "close" at bounding box center [390, 81] width 5 height 5
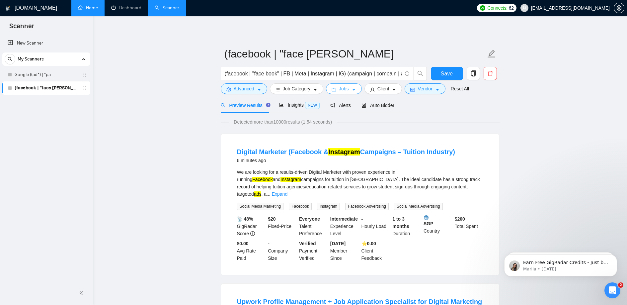
click at [349, 89] on span "Jobs" at bounding box center [344, 88] width 10 height 7
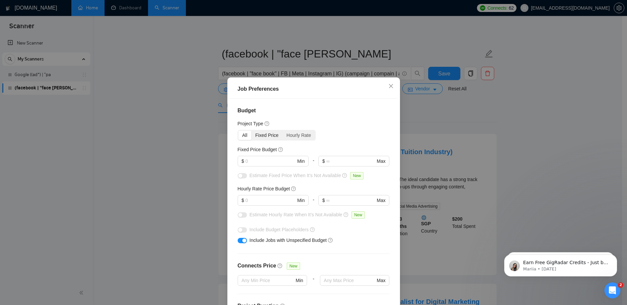
click at [267, 134] on div "Fixed Price" at bounding box center [266, 134] width 31 height 9
click at [251, 130] on input "Fixed Price" at bounding box center [251, 130] width 0 height 0
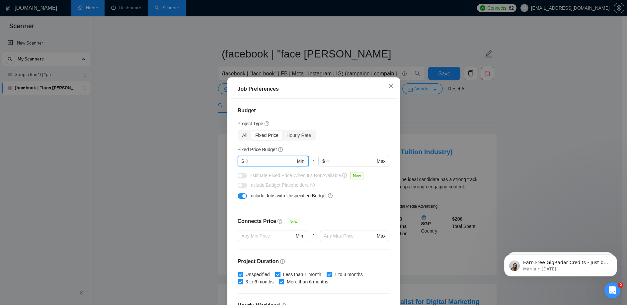
click at [276, 159] on input "text" at bounding box center [270, 160] width 50 height 7
click at [330, 123] on div "Project Type" at bounding box center [314, 123] width 152 height 7
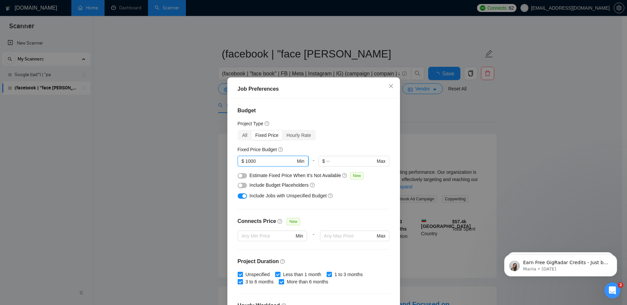
click at [265, 163] on input "1000" at bounding box center [270, 160] width 50 height 7
type input "1"
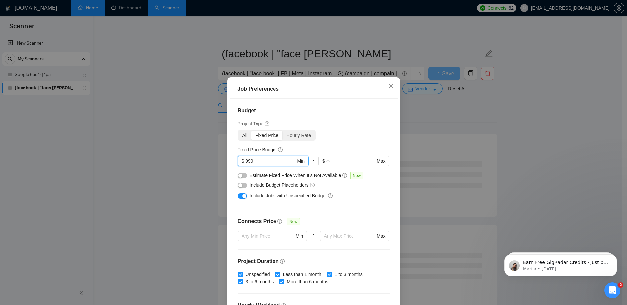
type input "999"
click at [240, 134] on div "All" at bounding box center [244, 134] width 13 height 9
click at [238, 130] on input "All" at bounding box center [238, 130] width 0 height 0
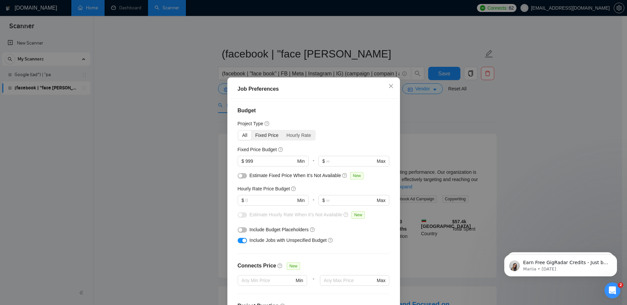
click at [263, 136] on div "Fixed Price" at bounding box center [266, 134] width 31 height 9
click at [251, 130] on input "Fixed Price" at bounding box center [251, 130] width 0 height 0
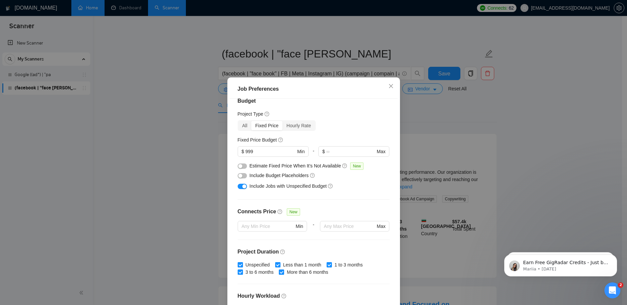
scroll to position [11, 0]
click at [241, 165] on button "button" at bounding box center [242, 164] width 9 height 5
click at [240, 174] on button "button" at bounding box center [242, 174] width 9 height 5
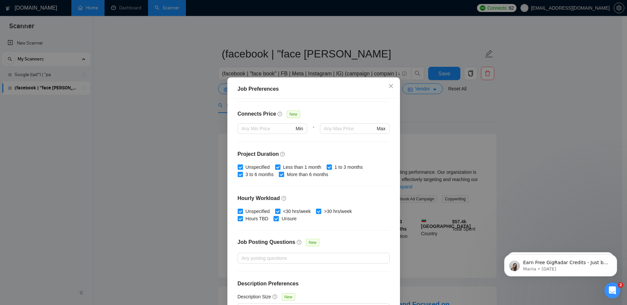
scroll to position [116, 0]
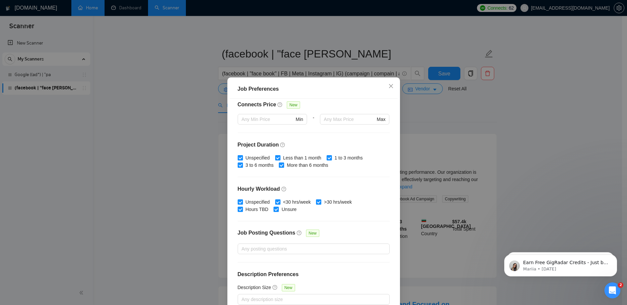
click at [327, 79] on div "Job Preferences Budget Project Type All Fixed Price Hourly Rate Fixed Price Bud…" at bounding box center [313, 205] width 173 height 256
click at [275, 156] on input "Less than 1 month" at bounding box center [277, 157] width 5 height 5
checkbox input "false"
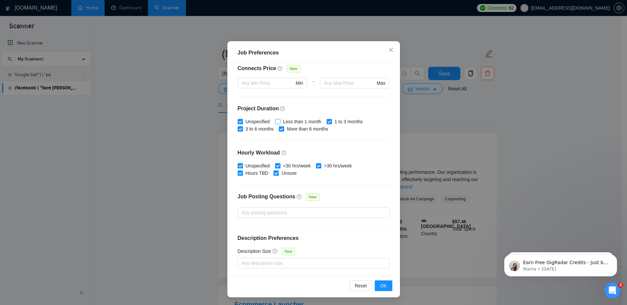
scroll to position [36, 0]
click at [385, 282] on button "OK" at bounding box center [383, 285] width 17 height 11
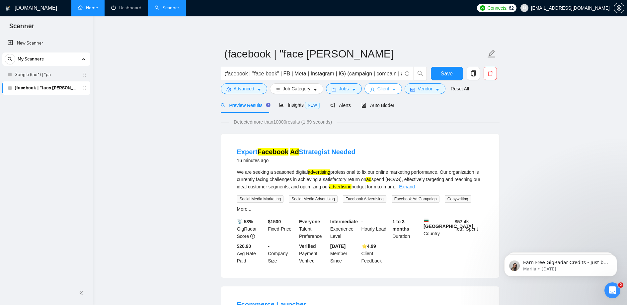
click at [395, 91] on icon "caret-down" at bounding box center [393, 89] width 5 height 5
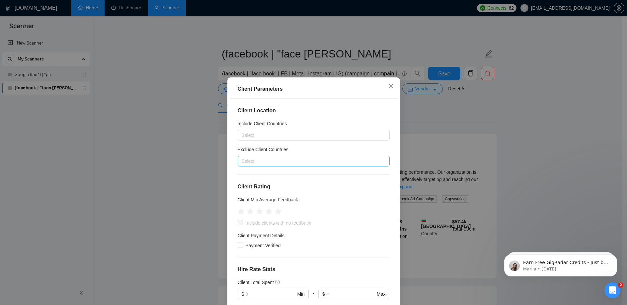
click at [281, 157] on div at bounding box center [310, 161] width 142 height 8
type input "pakis"
click at [304, 181] on div "Pakistan" at bounding box center [311, 184] width 136 height 7
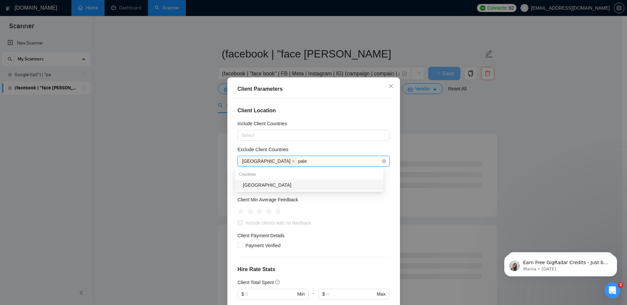
type input "pales"
click at [251, 185] on div "Palestinian Territories" at bounding box center [311, 184] width 136 height 7
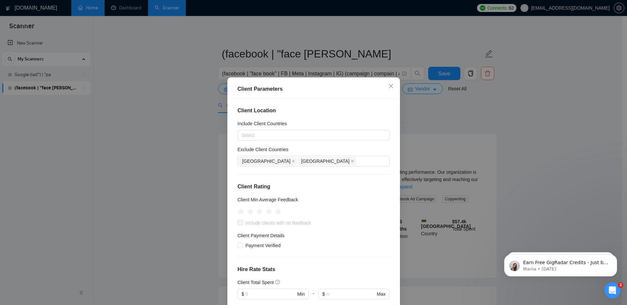
click at [334, 150] on div "Exclude Client Countries" at bounding box center [314, 151] width 152 height 10
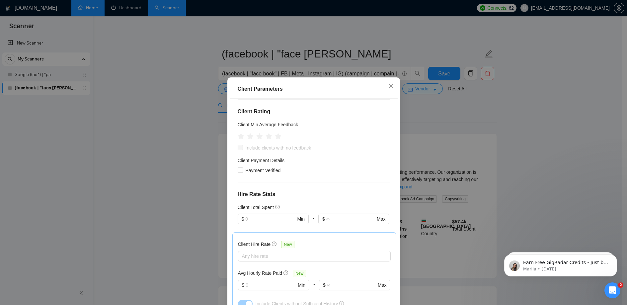
scroll to position [77, 0]
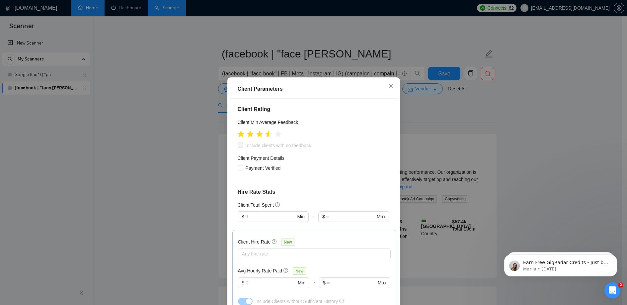
click at [265, 136] on icon "star" at bounding box center [268, 133] width 7 height 7
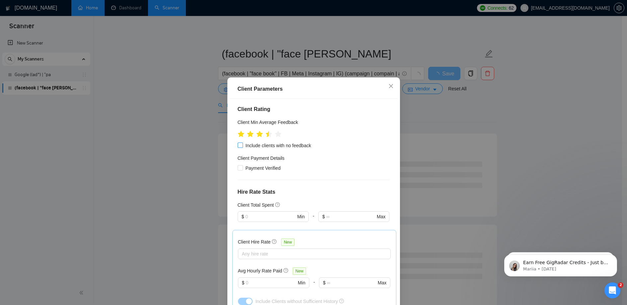
click at [238, 146] on input "Include clients with no feedback" at bounding box center [240, 144] width 5 height 5
checkbox input "true"
click at [265, 137] on icon "star" at bounding box center [268, 133] width 7 height 7
click at [265, 135] on icon "star" at bounding box center [268, 133] width 7 height 7
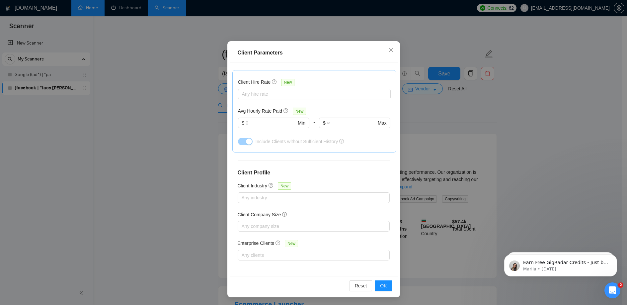
scroll to position [36, 0]
click at [380, 282] on span "OK" at bounding box center [383, 284] width 7 height 7
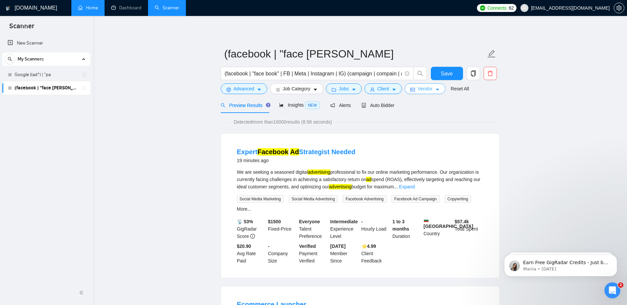
click at [425, 89] on span "Vendor" at bounding box center [424, 88] width 15 height 7
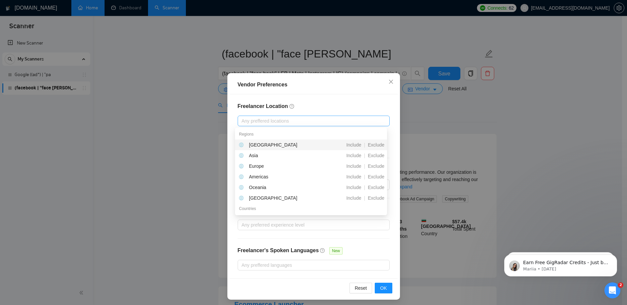
click at [275, 119] on div at bounding box center [310, 121] width 142 height 8
click at [302, 105] on h4 "Freelancer Location" at bounding box center [314, 106] width 152 height 8
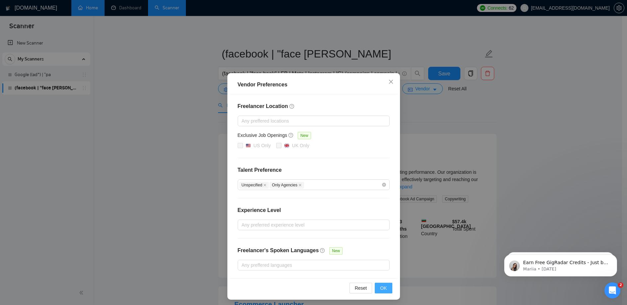
click at [383, 289] on span "OK" at bounding box center [383, 287] width 7 height 7
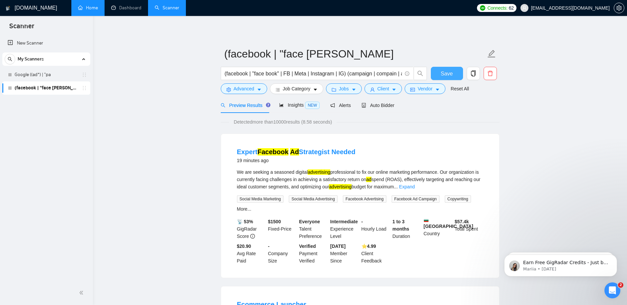
click at [445, 74] on span "Save" at bounding box center [447, 73] width 12 height 8
click at [303, 105] on span "Insights NEW" at bounding box center [299, 104] width 40 height 5
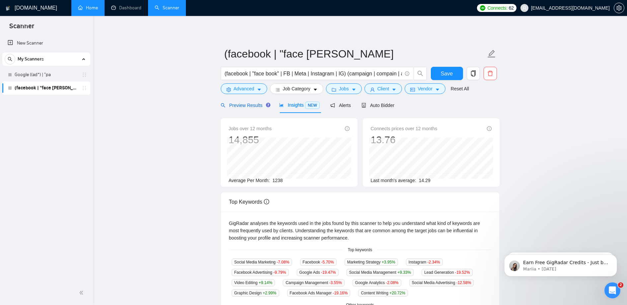
click at [249, 104] on span "Preview Results" at bounding box center [245, 105] width 48 height 5
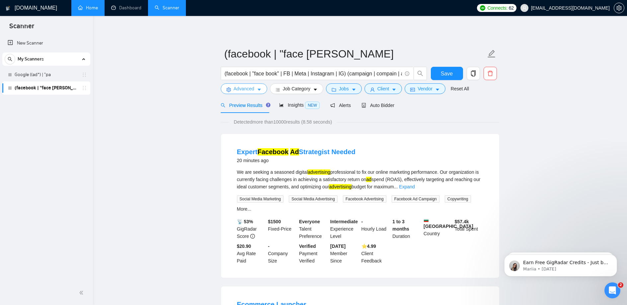
click at [242, 93] on button "Advanced" at bounding box center [244, 88] width 46 height 11
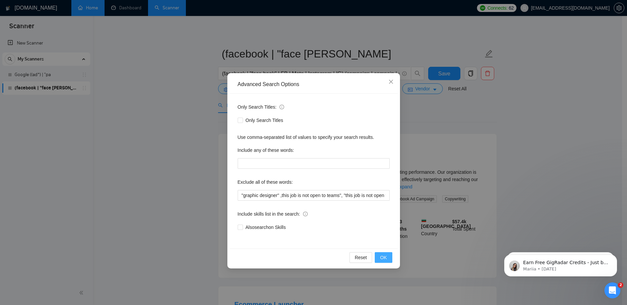
click at [390, 254] on button "OK" at bounding box center [383, 257] width 17 height 11
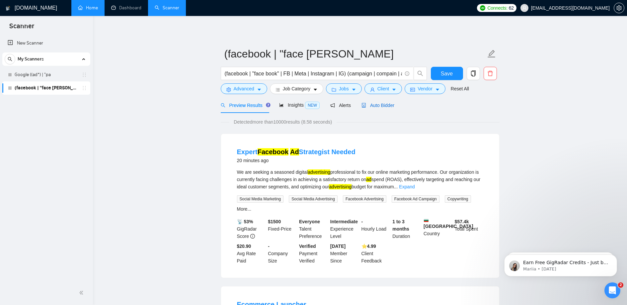
click at [372, 105] on span "Auto Bidder" at bounding box center [377, 105] width 33 height 5
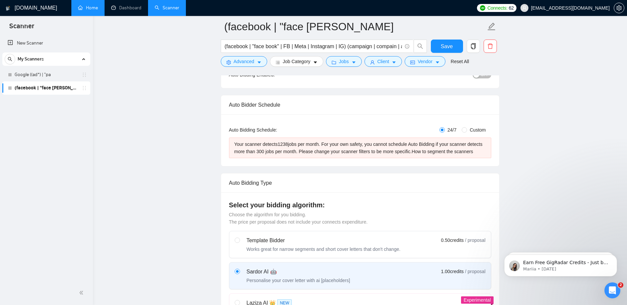
scroll to position [102, 0]
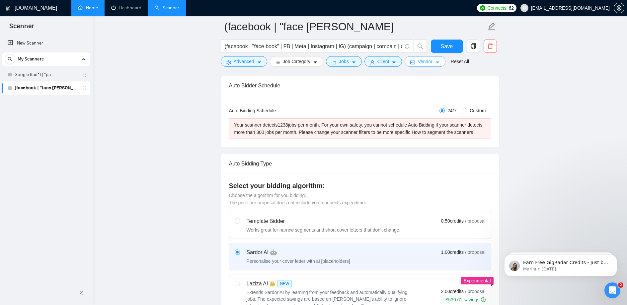
click at [431, 59] on span "Vendor" at bounding box center [424, 61] width 15 height 7
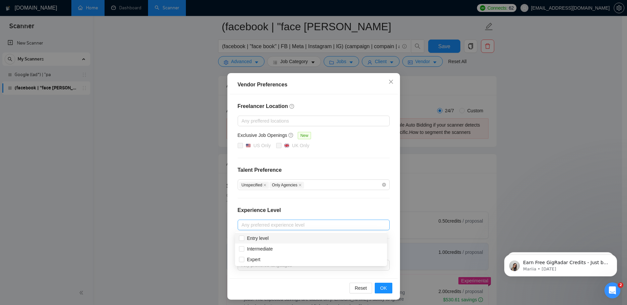
click at [341, 224] on div at bounding box center [310, 225] width 142 height 8
click at [298, 252] on div "Intermediate" at bounding box center [311, 248] width 144 height 7
checkbox input "true"
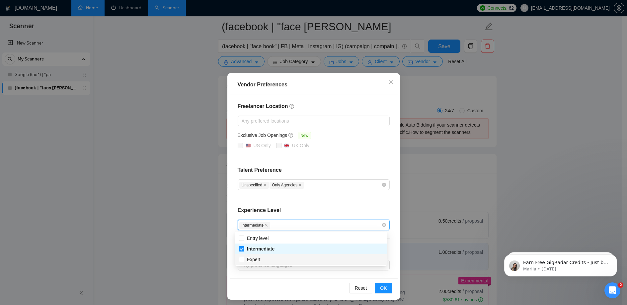
click at [268, 257] on div "Expert" at bounding box center [311, 258] width 144 height 7
checkbox input "true"
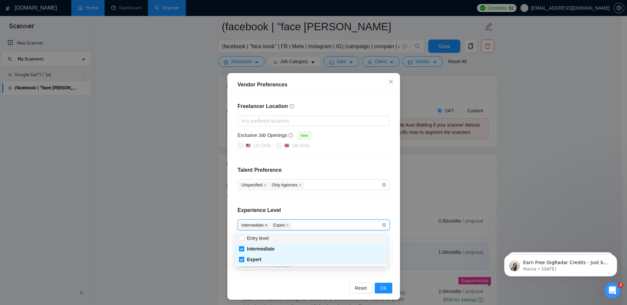
click at [265, 227] on span at bounding box center [265, 225] width 3 height 4
checkbox input "false"
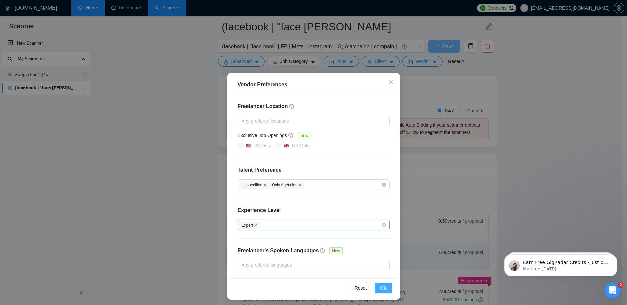
click at [382, 287] on span "OK" at bounding box center [383, 287] width 7 height 7
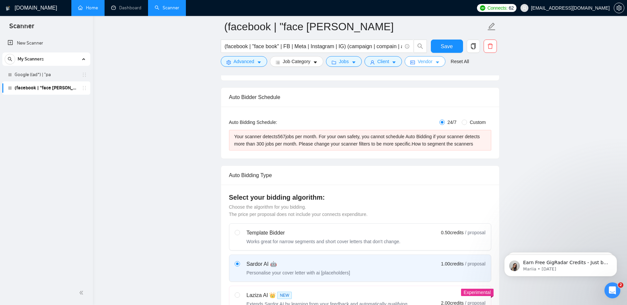
scroll to position [92, 0]
click at [444, 43] on span "Save" at bounding box center [447, 46] width 12 height 8
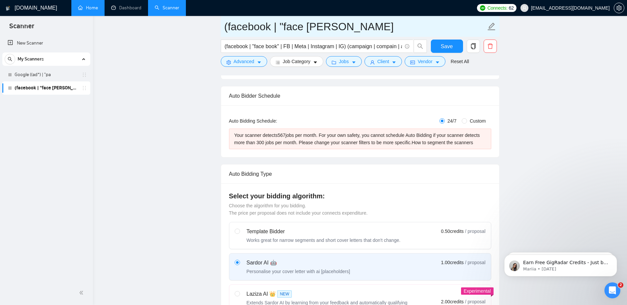
click at [492, 27] on icon "edit" at bounding box center [491, 27] width 8 height 8
drag, startPoint x: 341, startPoint y: 24, endPoint x: 226, endPoint y: 15, distance: 116.1
type input "Meta Ads Expert"
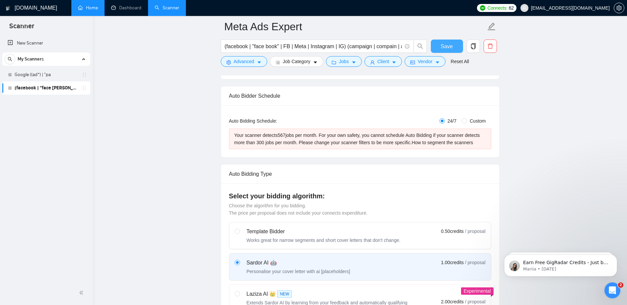
drag, startPoint x: 445, startPoint y: 50, endPoint x: 464, endPoint y: 48, distance: 19.3
click at [445, 50] on span "Save" at bounding box center [447, 46] width 12 height 8
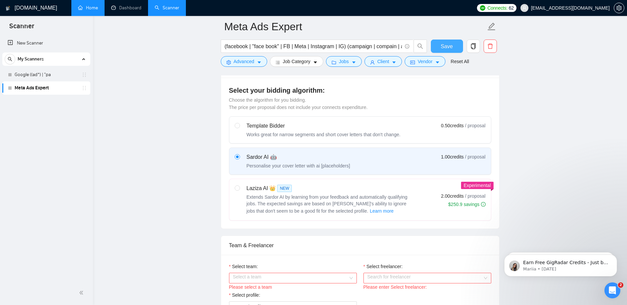
scroll to position [201, 0]
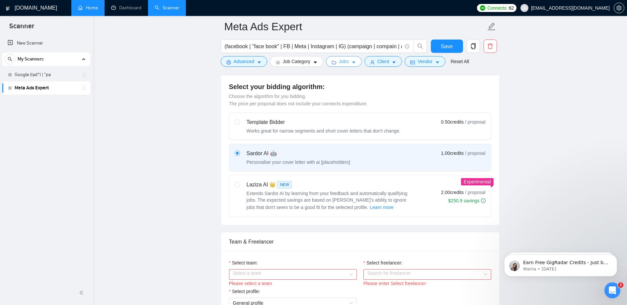
click at [349, 60] on span "Jobs" at bounding box center [344, 61] width 10 height 7
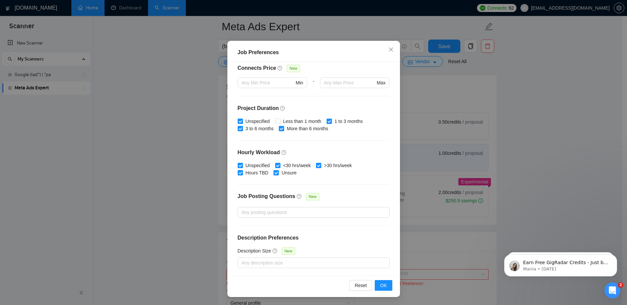
scroll to position [0, 0]
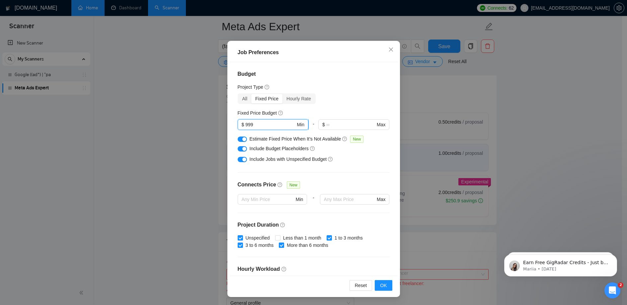
click at [259, 125] on input "999" at bounding box center [270, 124] width 50 height 7
type input "1500"
click at [344, 93] on div "All Fixed Price Hourly Rate" at bounding box center [314, 98] width 152 height 11
click at [382, 282] on span "OK" at bounding box center [383, 284] width 7 height 7
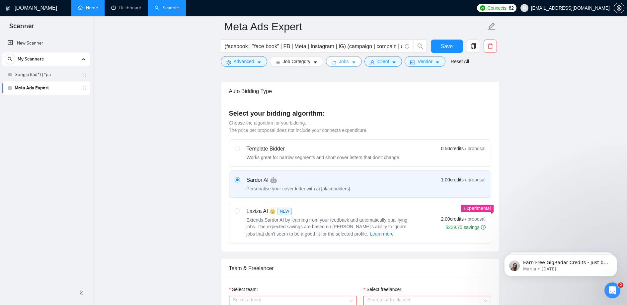
scroll to position [175, 0]
click at [237, 212] on input "radio" at bounding box center [237, 210] width 5 height 5
radio input "true"
radio input "false"
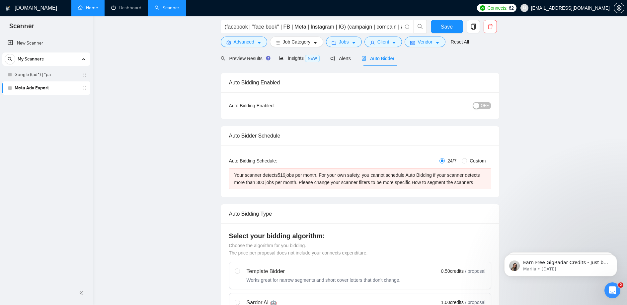
scroll to position [0, 0]
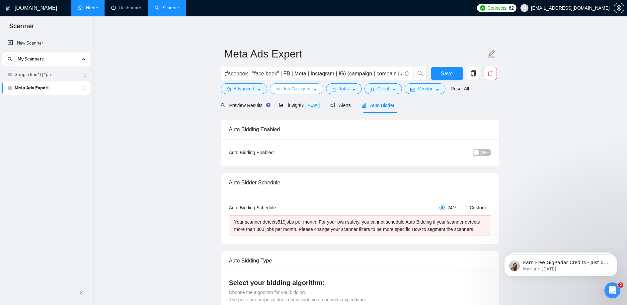
click at [308, 92] on span "Job Category" at bounding box center [297, 88] width 28 height 7
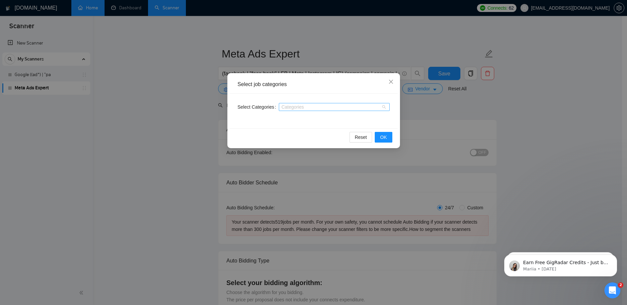
click at [321, 107] on div at bounding box center [330, 106] width 101 height 5
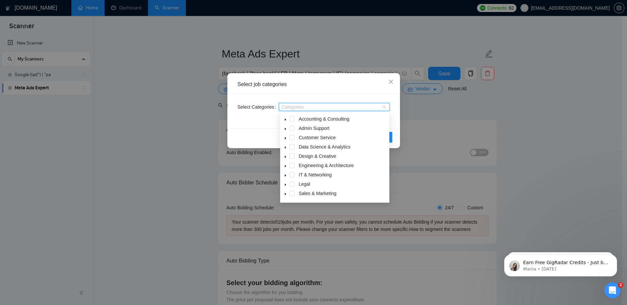
click at [423, 109] on div "Select job categories Select Categories Categories Reset OK" at bounding box center [313, 152] width 627 height 305
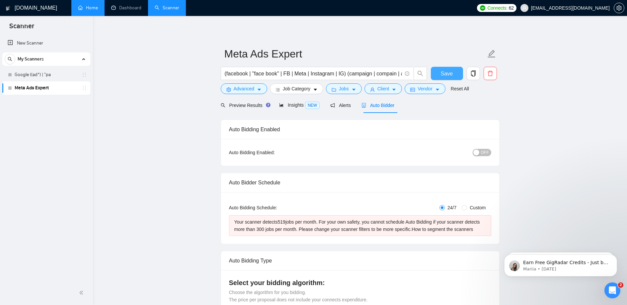
click at [449, 70] on span "Save" at bounding box center [447, 73] width 12 height 8
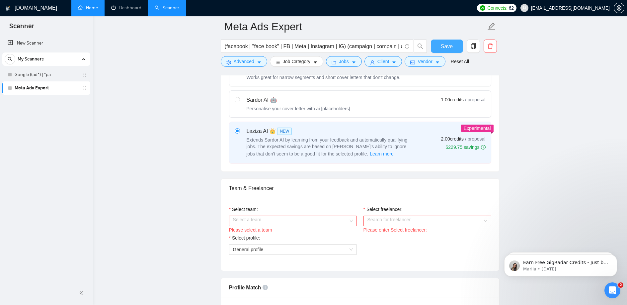
scroll to position [266, 0]
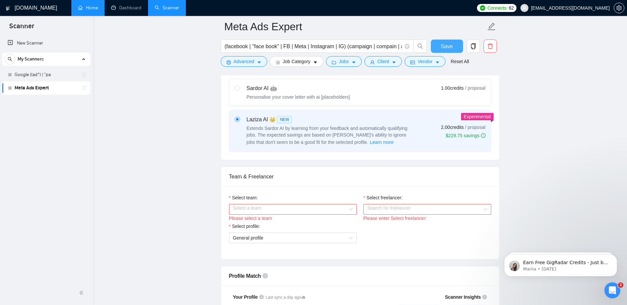
click at [349, 214] on div "Select a team" at bounding box center [293, 209] width 128 height 11
click at [304, 242] on div "House of Rose Media LLC" at bounding box center [293, 239] width 120 height 7
click at [399, 214] on input "Select freelancer:" at bounding box center [424, 209] width 115 height 10
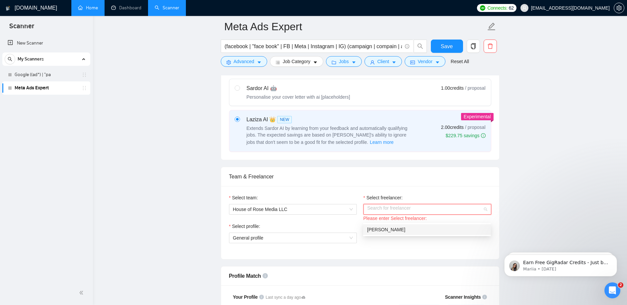
click at [416, 232] on div "Aaron Kennen" at bounding box center [427, 229] width 120 height 7
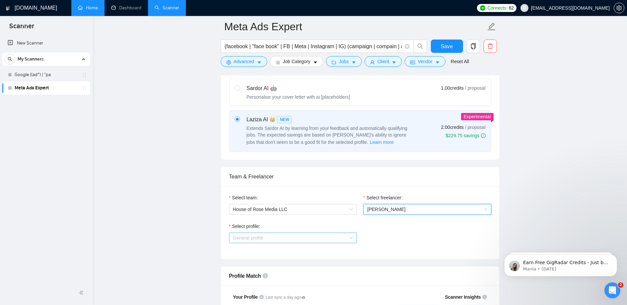
click at [351, 243] on span "General profile" at bounding box center [293, 238] width 120 height 10
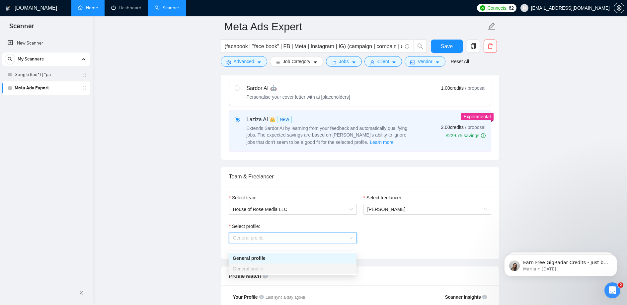
click at [321, 259] on div "General profile" at bounding box center [293, 257] width 120 height 7
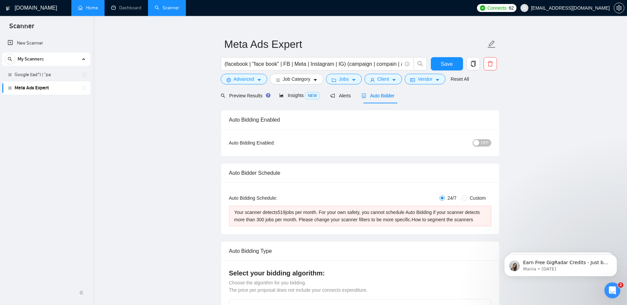
scroll to position [12, 0]
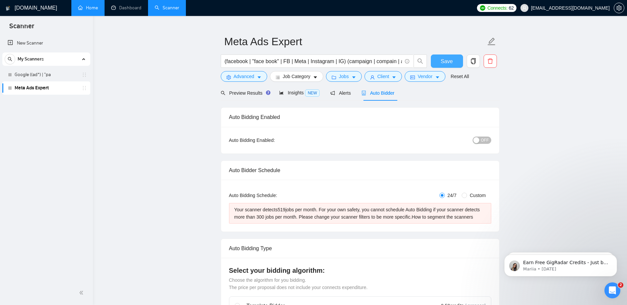
click at [441, 63] on span "Save" at bounding box center [447, 61] width 12 height 8
click at [507, 8] on span "Connects:" at bounding box center [497, 7] width 20 height 7
click at [450, 59] on span "Save" at bounding box center [447, 61] width 12 height 8
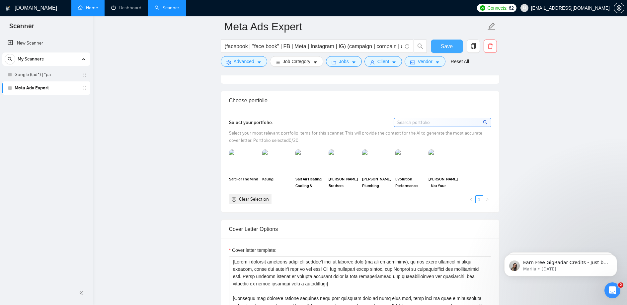
scroll to position [582, 0]
click at [275, 167] on img at bounding box center [277, 161] width 28 height 22
click at [306, 169] on img at bounding box center [310, 161] width 28 height 22
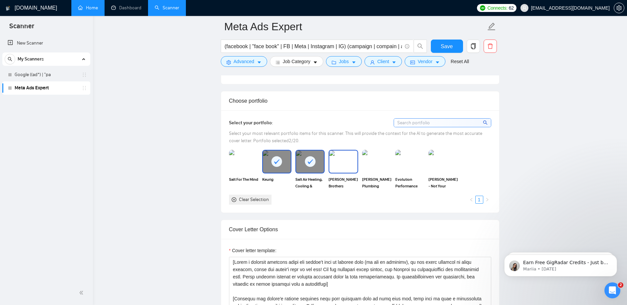
click at [348, 172] on img at bounding box center [343, 161] width 28 height 22
click at [370, 171] on img at bounding box center [377, 161] width 28 height 22
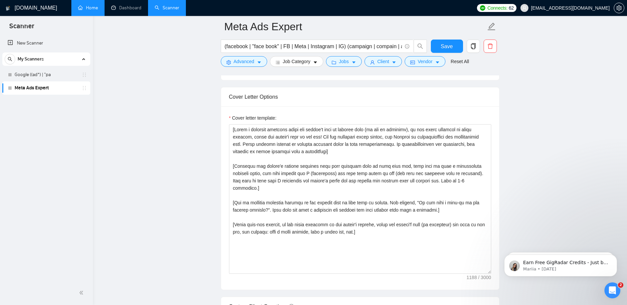
scroll to position [925, 0]
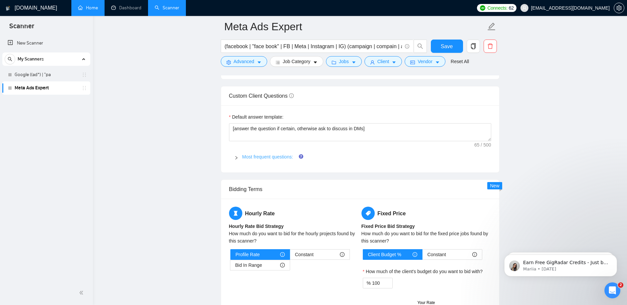
click at [276, 159] on link "Most frequent questions:" at bounding box center [267, 156] width 51 height 5
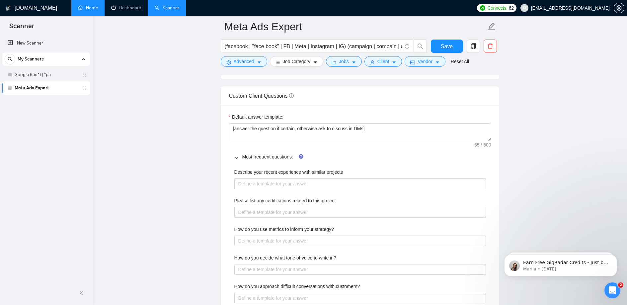
click at [271, 155] on div "Default answer template: [answer the question if certain, otherwise ask to disc…" at bounding box center [360, 289] width 278 height 368
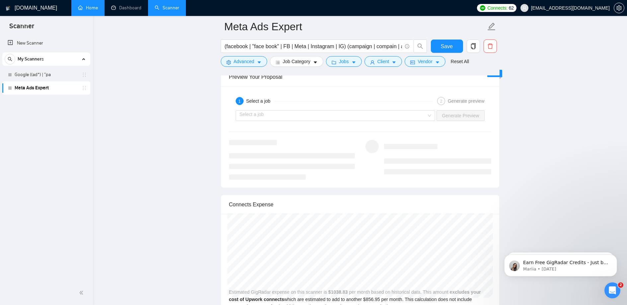
scroll to position [1496, 0]
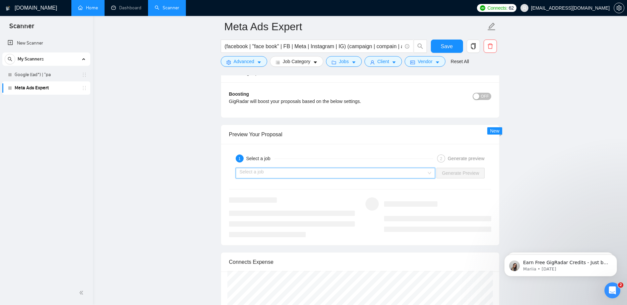
click at [410, 178] on input "search" at bounding box center [333, 173] width 187 height 10
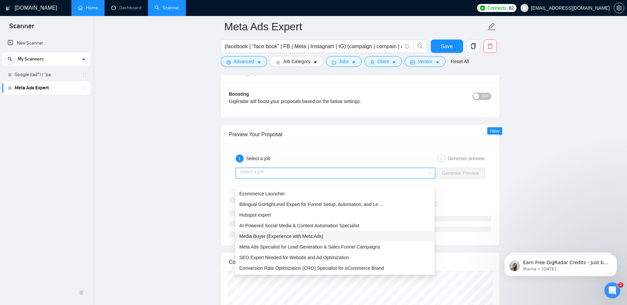
click at [319, 239] on div "Media Buyer (Experience with Meta Ads)" at bounding box center [334, 235] width 191 height 7
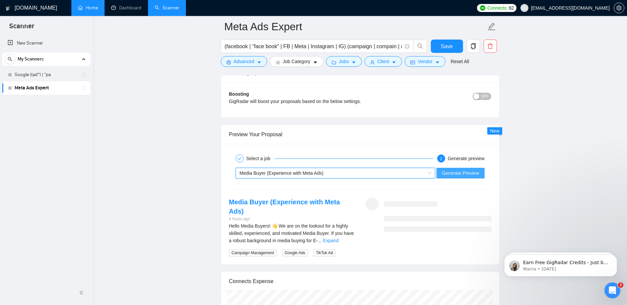
click at [460, 176] on span "Generate Preview" at bounding box center [460, 172] width 37 height 7
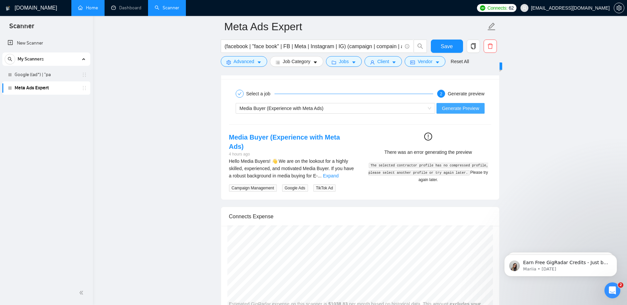
scroll to position [1573, 0]
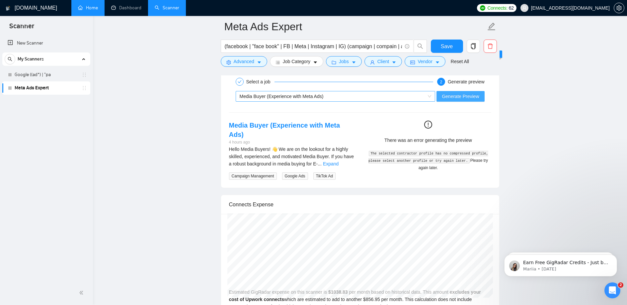
click at [428, 101] on span "Media Buyer (Experience with Meta Ads)" at bounding box center [336, 96] width 192 height 10
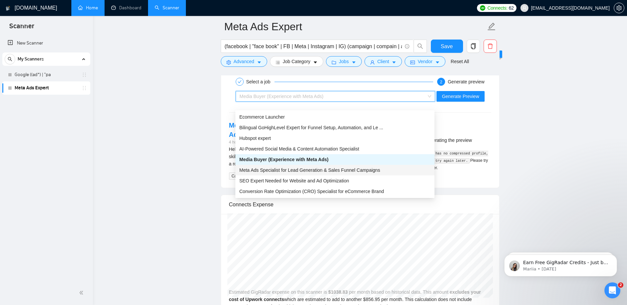
click at [368, 169] on span "Meta Ads Specialist for Lead Generation & Sales Funnel Campaigns" at bounding box center [309, 169] width 141 height 5
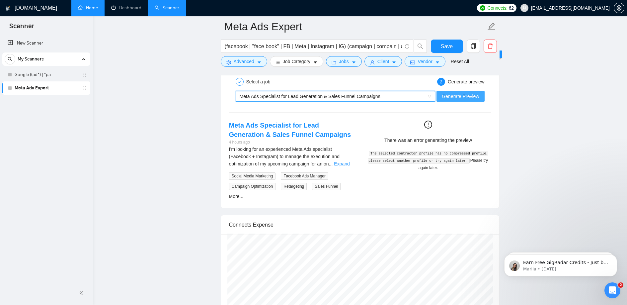
click at [456, 100] on span "Generate Preview" at bounding box center [460, 96] width 37 height 7
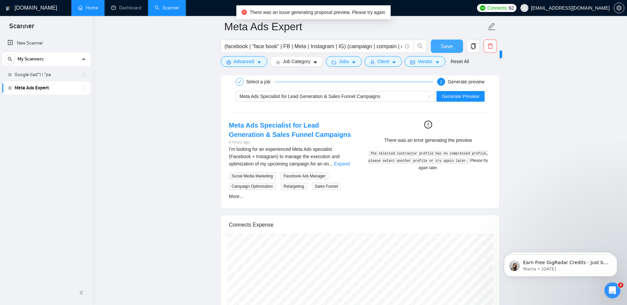
click at [452, 47] on span "Save" at bounding box center [447, 46] width 12 height 8
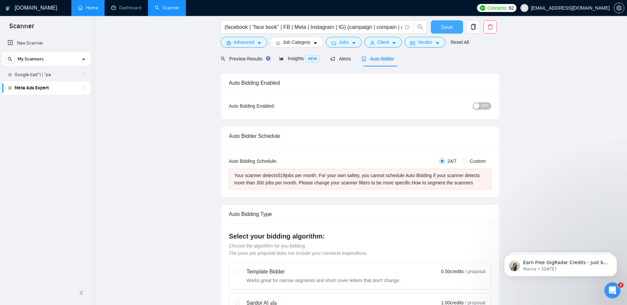
scroll to position [0, 0]
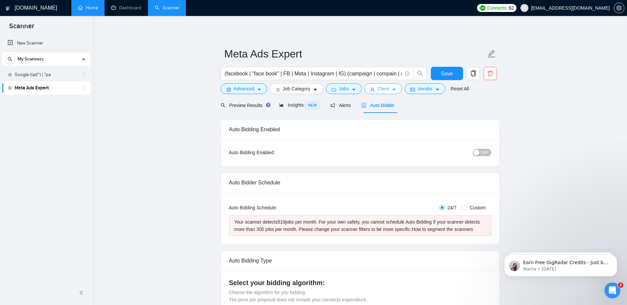
click at [386, 91] on span "Client" at bounding box center [383, 88] width 12 height 7
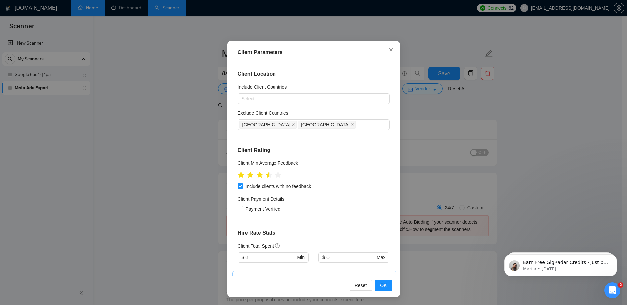
click at [390, 51] on icon "close" at bounding box center [390, 49] width 5 height 5
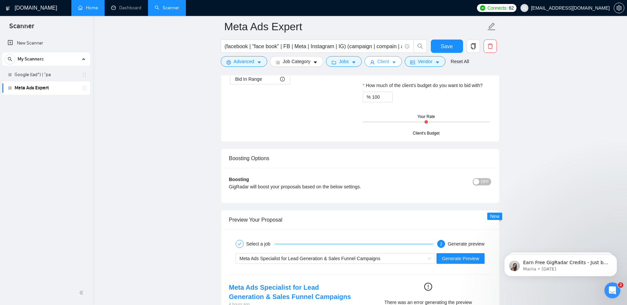
scroll to position [1136, 0]
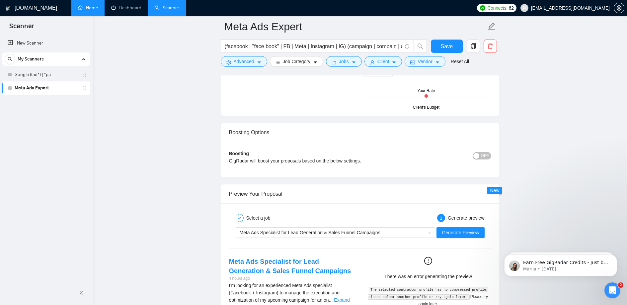
click at [484, 159] on span "OFF" at bounding box center [485, 155] width 8 height 7
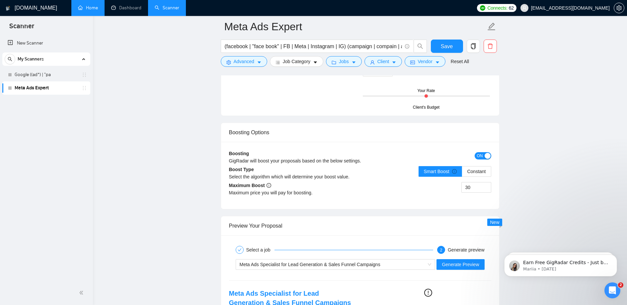
click at [484, 159] on div "button" at bounding box center [487, 156] width 6 height 6
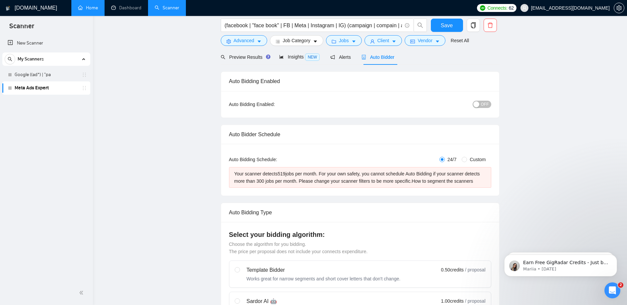
scroll to position [0, 0]
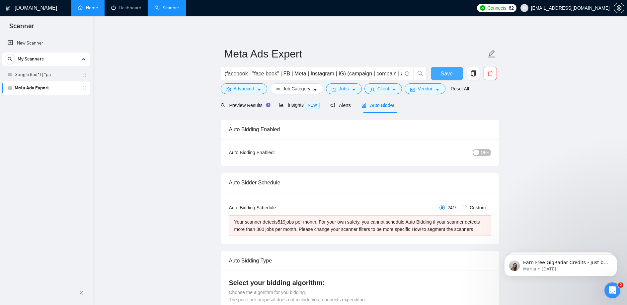
click at [446, 69] on span "Save" at bounding box center [447, 73] width 12 height 8
click at [252, 104] on span "Preview Results" at bounding box center [245, 105] width 48 height 5
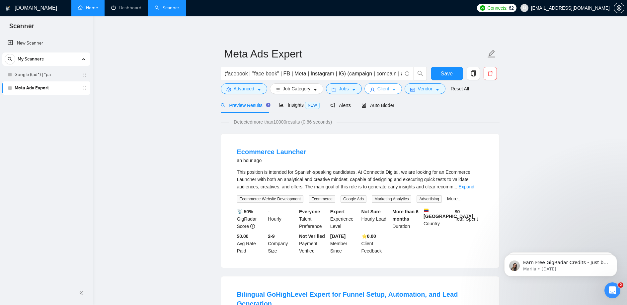
click at [389, 86] on span "Client" at bounding box center [383, 88] width 12 height 7
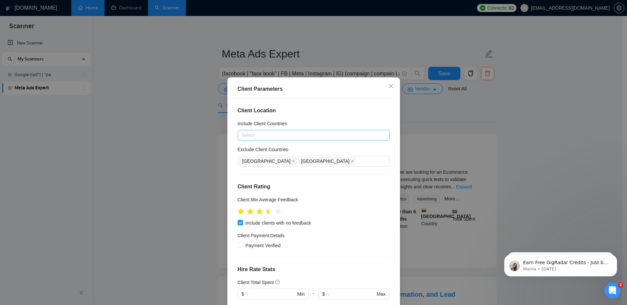
click at [310, 135] on div at bounding box center [310, 135] width 142 height 8
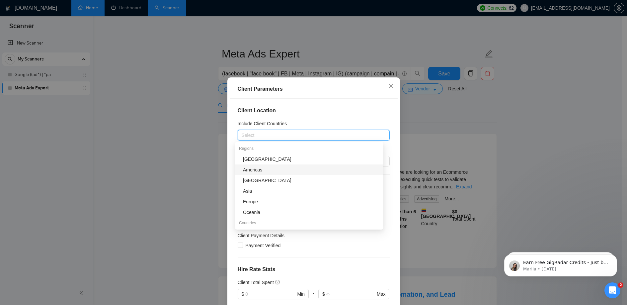
click at [283, 170] on div "Americas" at bounding box center [311, 169] width 136 height 7
drag, startPoint x: 274, startPoint y: 201, endPoint x: 309, endPoint y: 201, distance: 34.5
click at [274, 201] on div "Europe" at bounding box center [311, 201] width 136 height 7
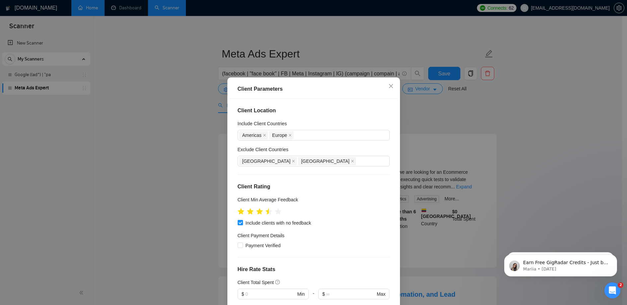
click at [389, 176] on div "Client Location Include Client Countries Americas Europe Exclude Client Countri…" at bounding box center [314, 205] width 168 height 213
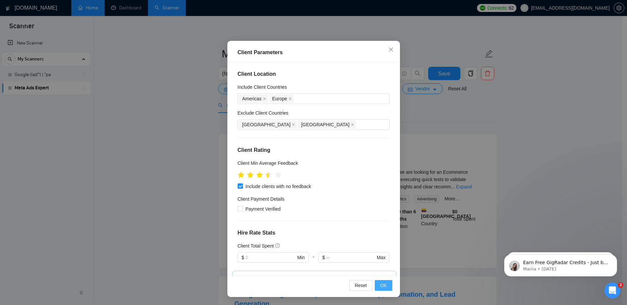
click at [384, 285] on button "OK" at bounding box center [383, 285] width 17 height 11
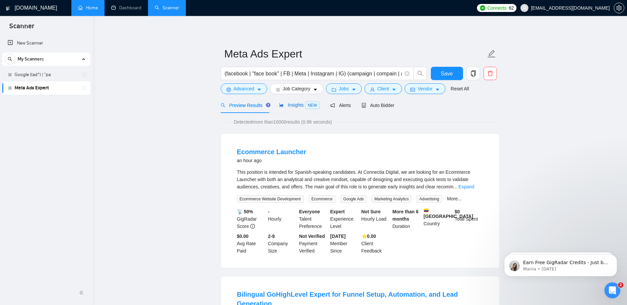
click at [301, 104] on span "Insights NEW" at bounding box center [299, 104] width 40 height 5
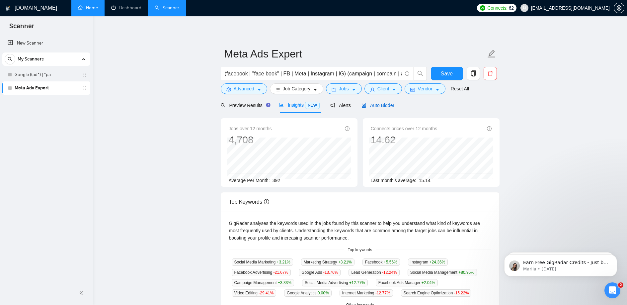
click at [390, 104] on span "Auto Bidder" at bounding box center [377, 105] width 33 height 5
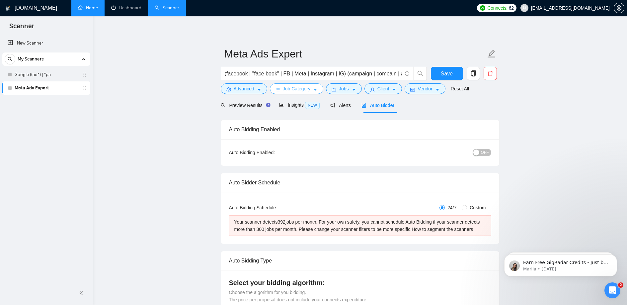
click at [304, 90] on span "Job Category" at bounding box center [297, 88] width 28 height 7
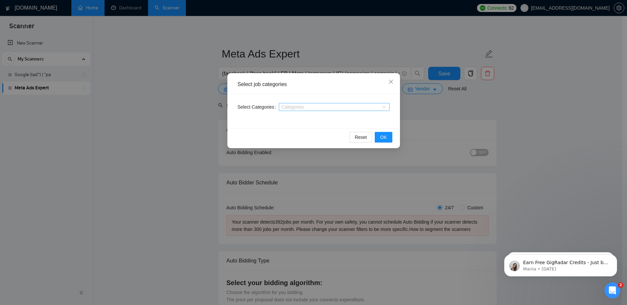
click at [346, 106] on div at bounding box center [330, 106] width 101 height 5
click at [391, 83] on icon "close" at bounding box center [390, 82] width 4 height 4
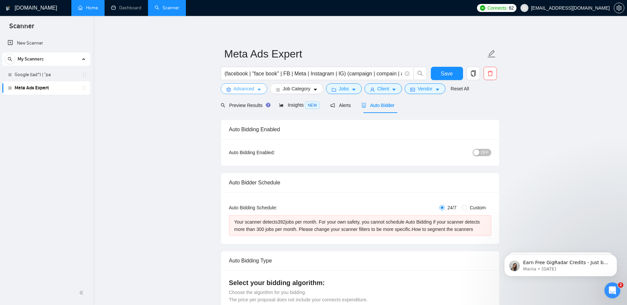
click at [252, 89] on span "Advanced" at bounding box center [244, 88] width 21 height 7
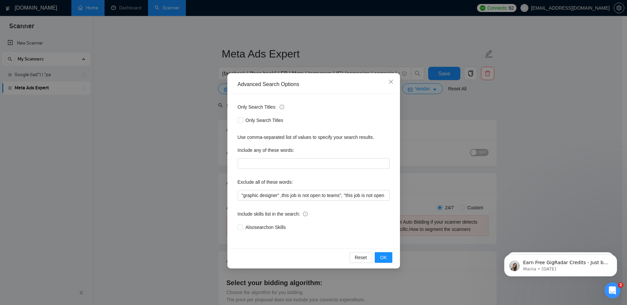
click at [199, 107] on div "Advanced Search Options Only Search Titles: Only Search Titles Use comma-separa…" at bounding box center [313, 152] width 627 height 305
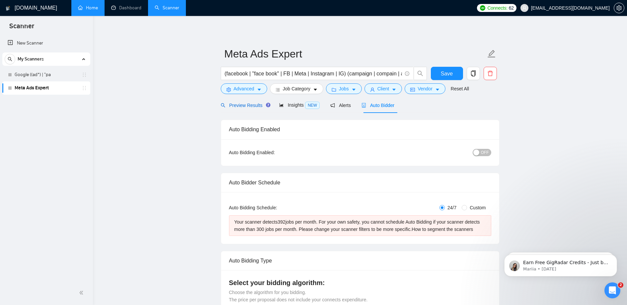
click at [240, 104] on span "Preview Results" at bounding box center [245, 105] width 48 height 5
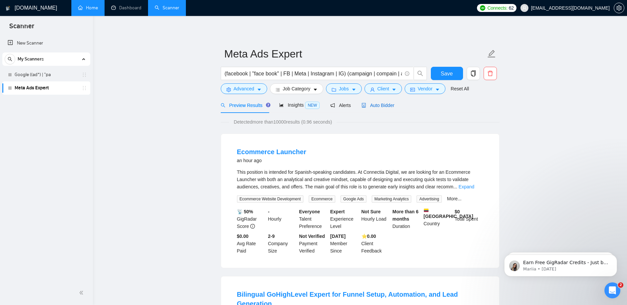
click at [383, 108] on div "Auto Bidder" at bounding box center [377, 105] width 33 height 7
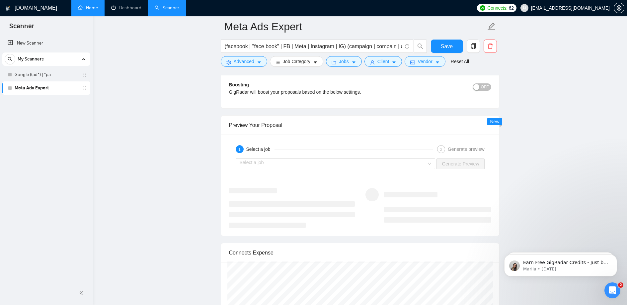
scroll to position [1064, 0]
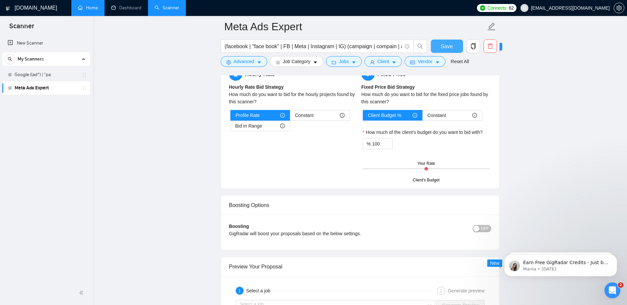
click at [442, 45] on span "Save" at bounding box center [447, 46] width 12 height 8
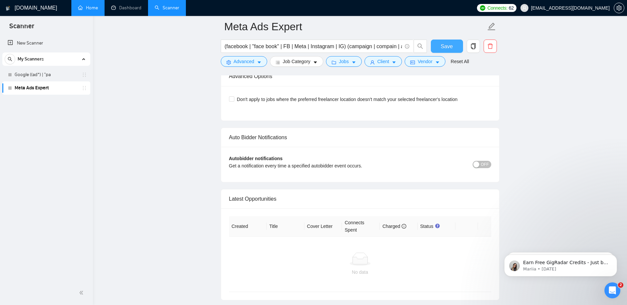
scroll to position [1525, 0]
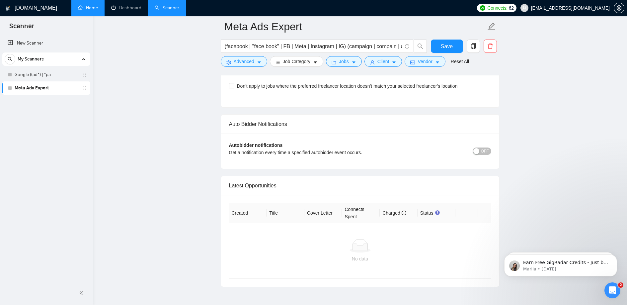
click at [478, 154] on div "button" at bounding box center [476, 151] width 6 height 6
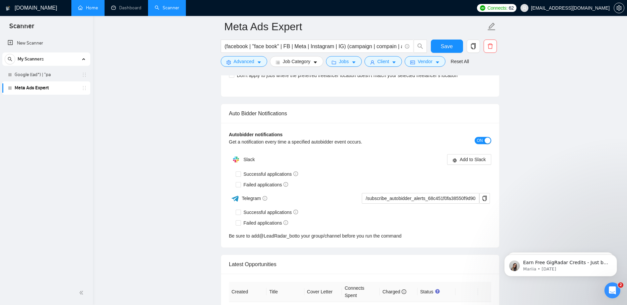
scroll to position [1528, 0]
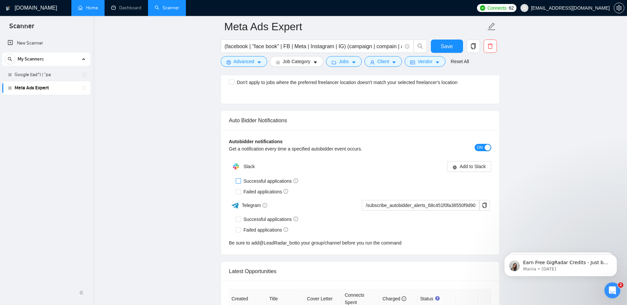
click at [240, 184] on label "Successful applications" at bounding box center [268, 180] width 65 height 7
click at [240, 183] on input "Successful applications" at bounding box center [238, 180] width 5 height 5
checkbox input "true"
click at [238, 193] on input "Failed applications" at bounding box center [238, 191] width 5 height 5
checkbox input "true"
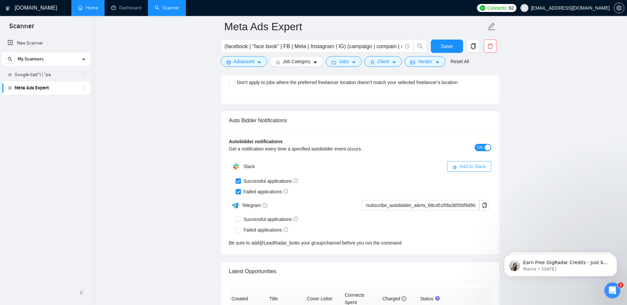
click at [459, 170] on span "Add to Slack" at bounding box center [472, 166] width 26 height 7
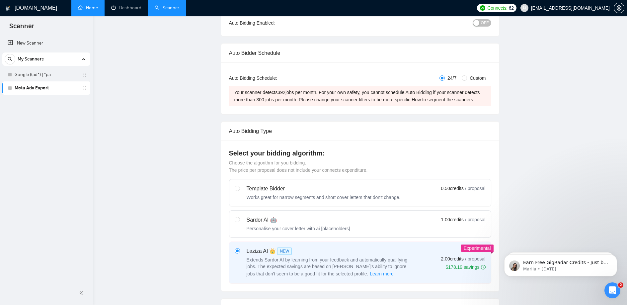
scroll to position [0, 0]
